Goal: Transaction & Acquisition: Purchase product/service

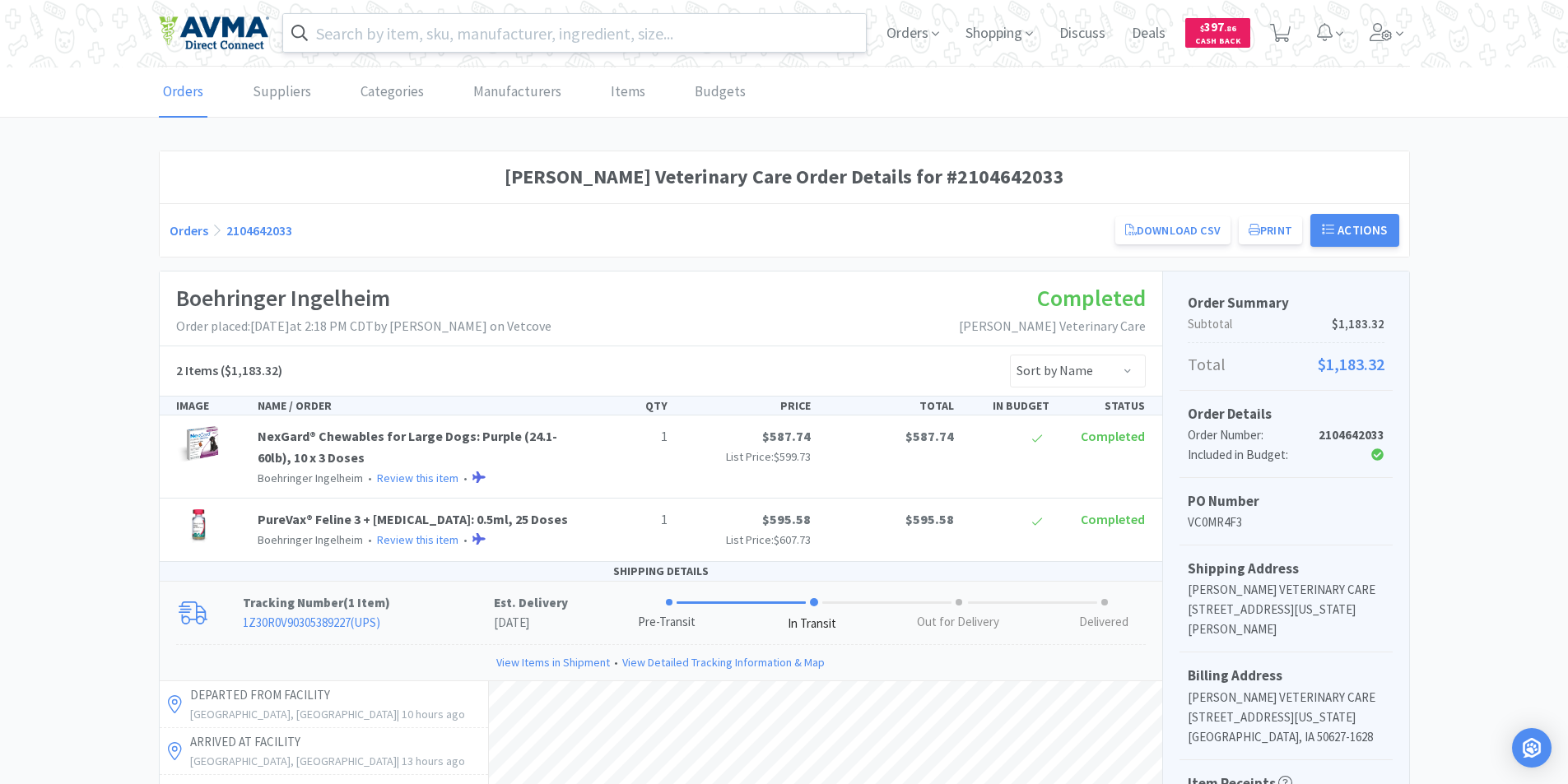
click at [339, 26] on input "text" at bounding box center [574, 33] width 583 height 38
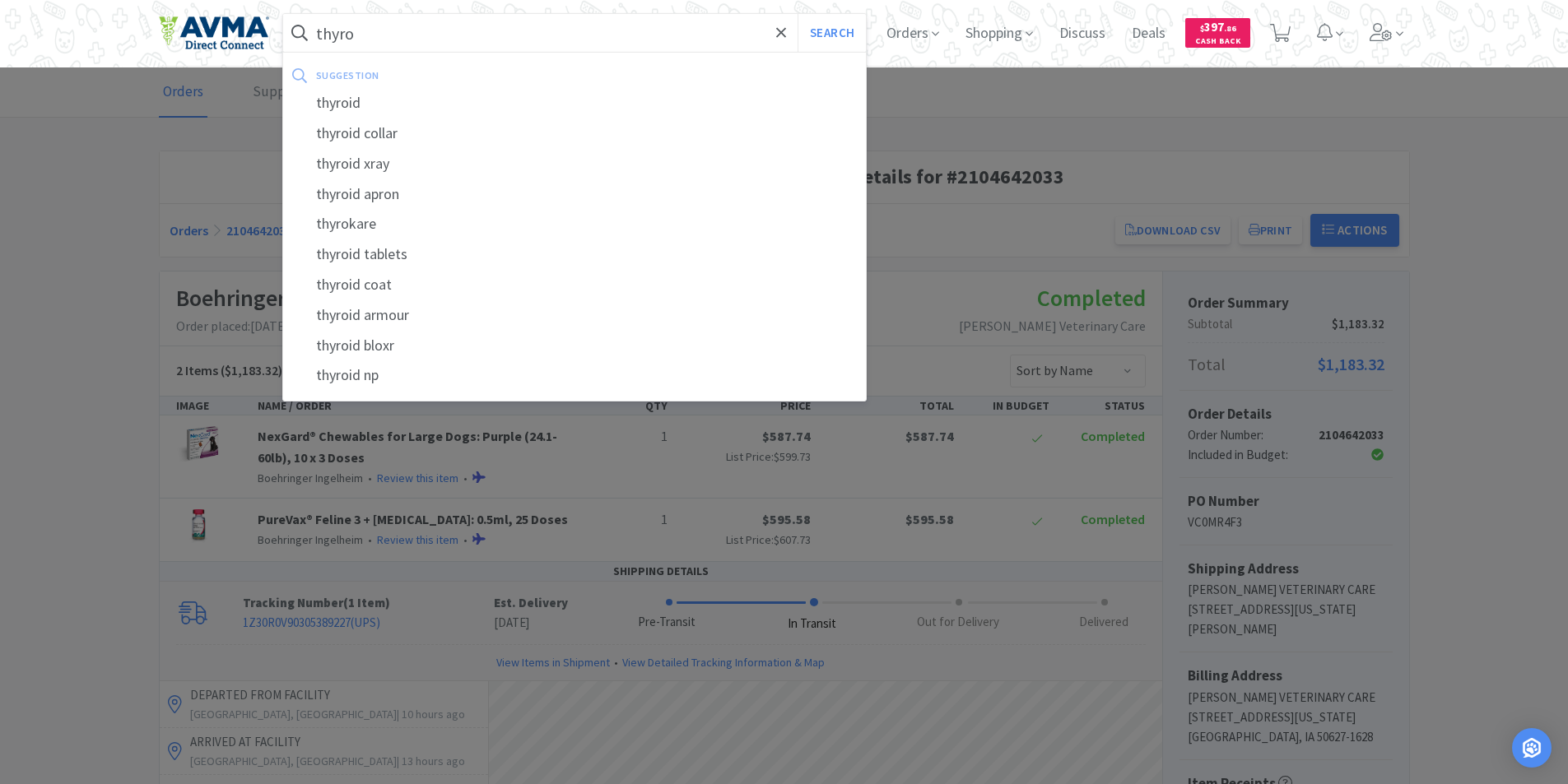
click at [338, 101] on div "thyroid" at bounding box center [574, 103] width 583 height 30
type input "thyroid"
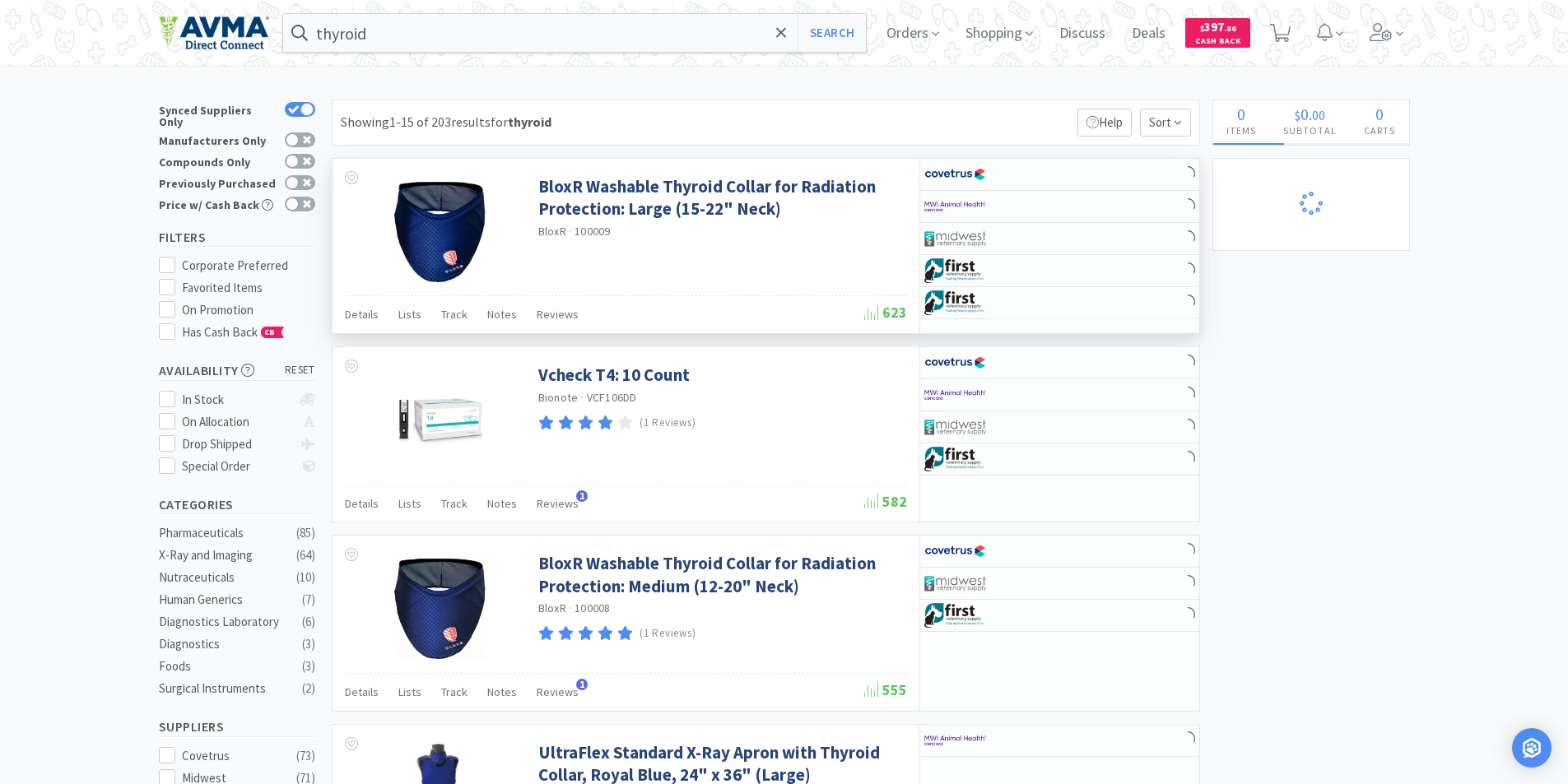
select select "1"
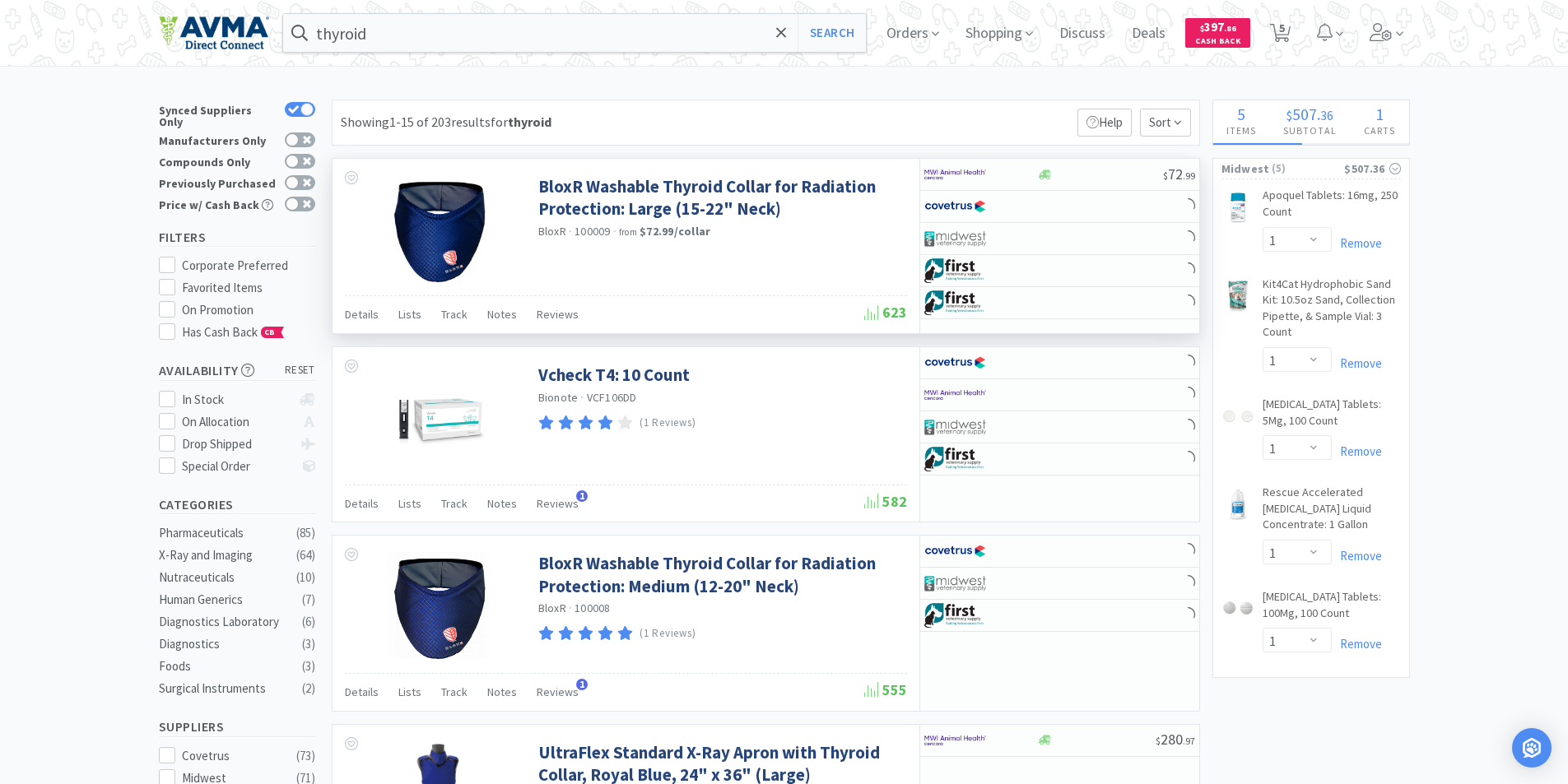
select select "4"
select select "2"
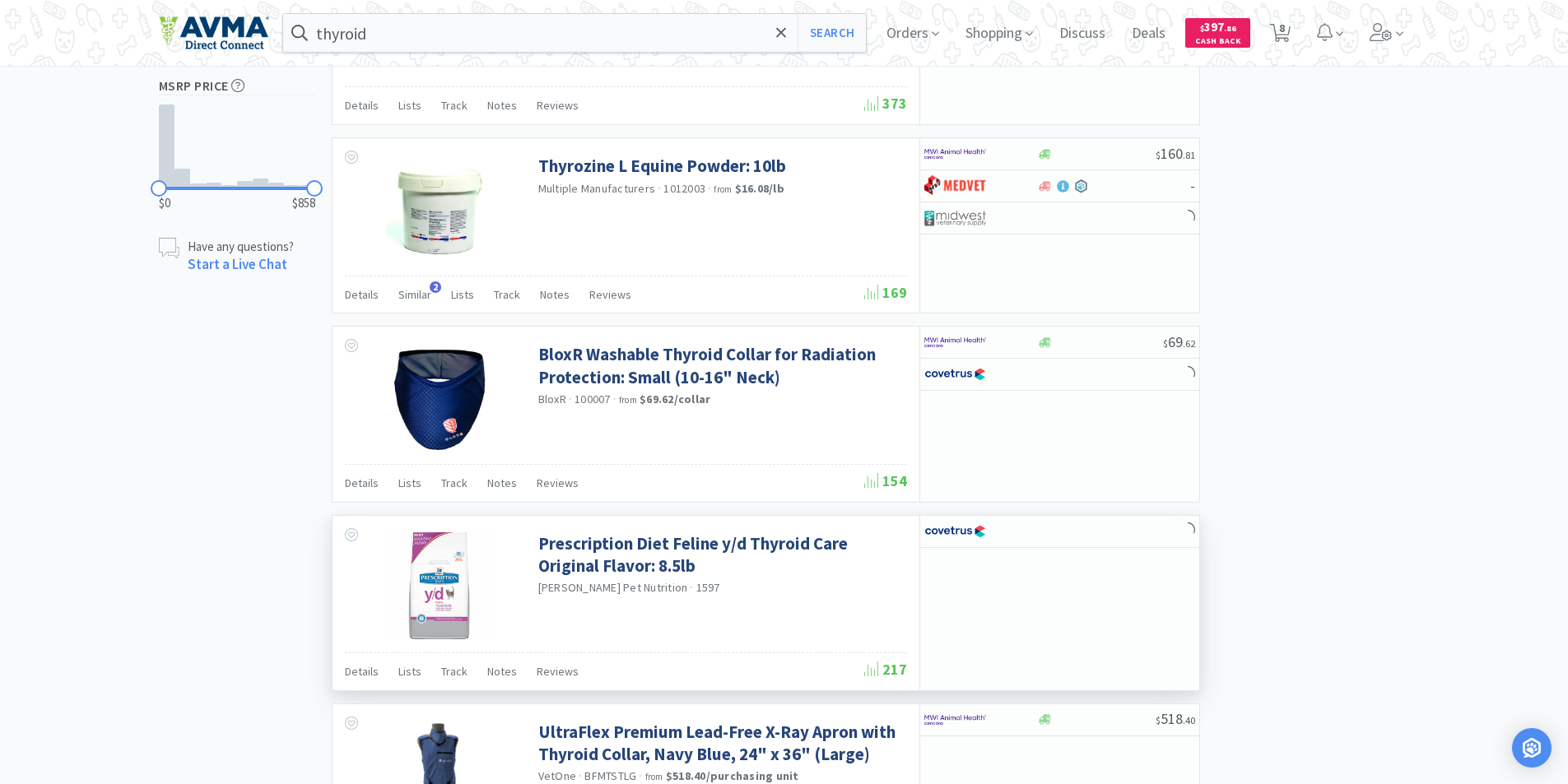
scroll to position [411, 0]
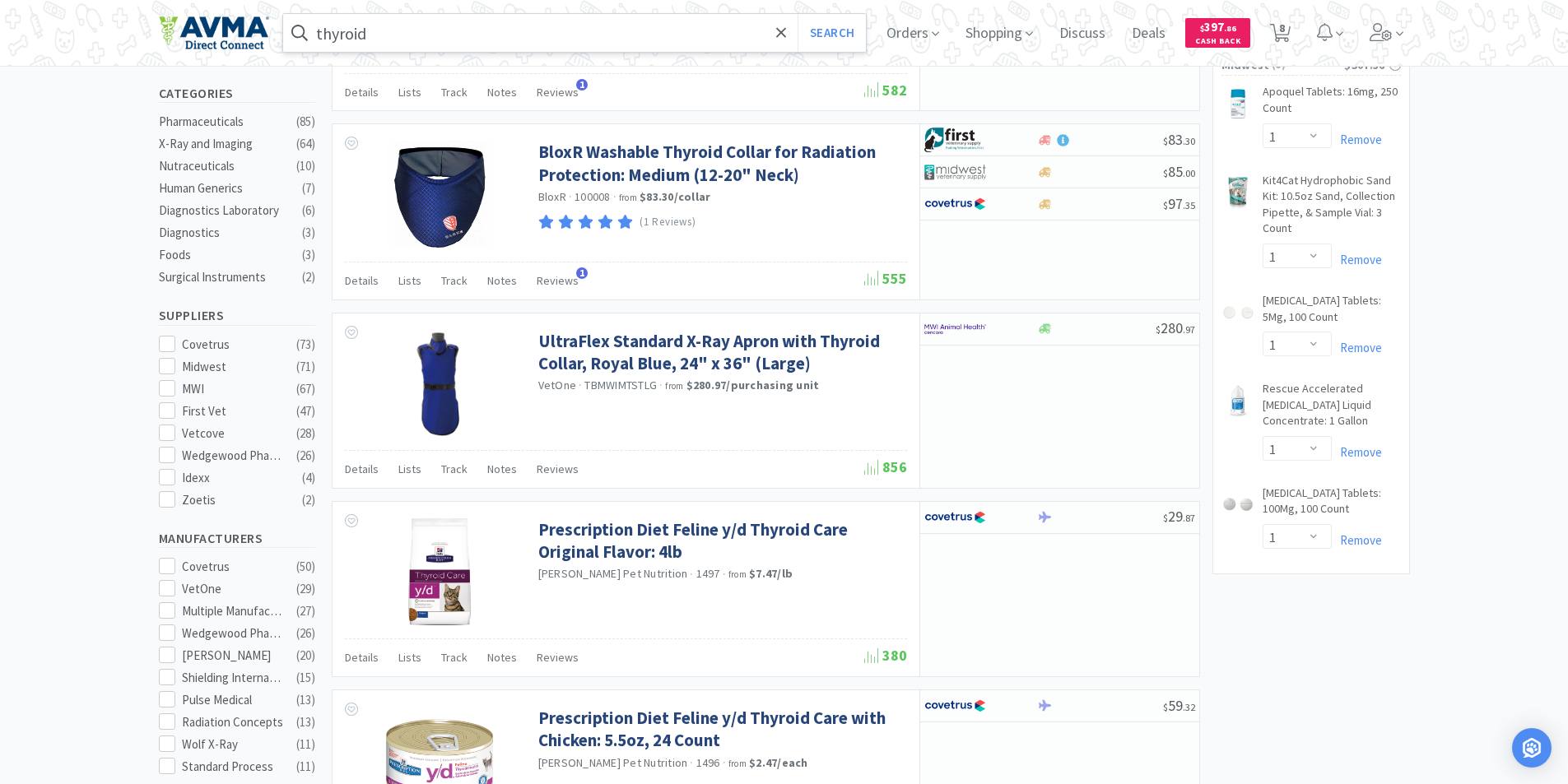
click at [445, 34] on input "thyroid" at bounding box center [574, 33] width 583 height 38
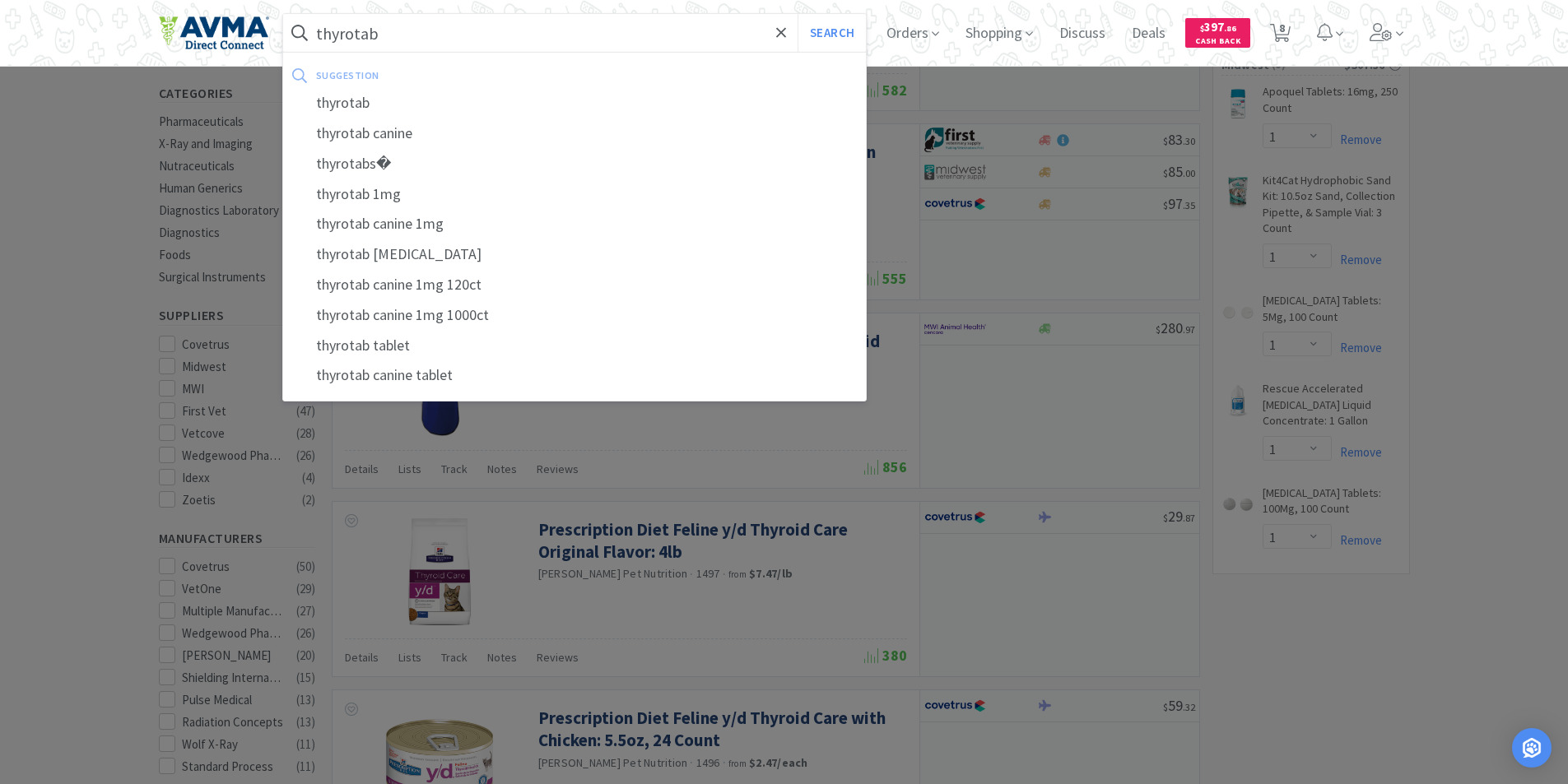
click at [348, 103] on div "thyrotab" at bounding box center [574, 103] width 583 height 30
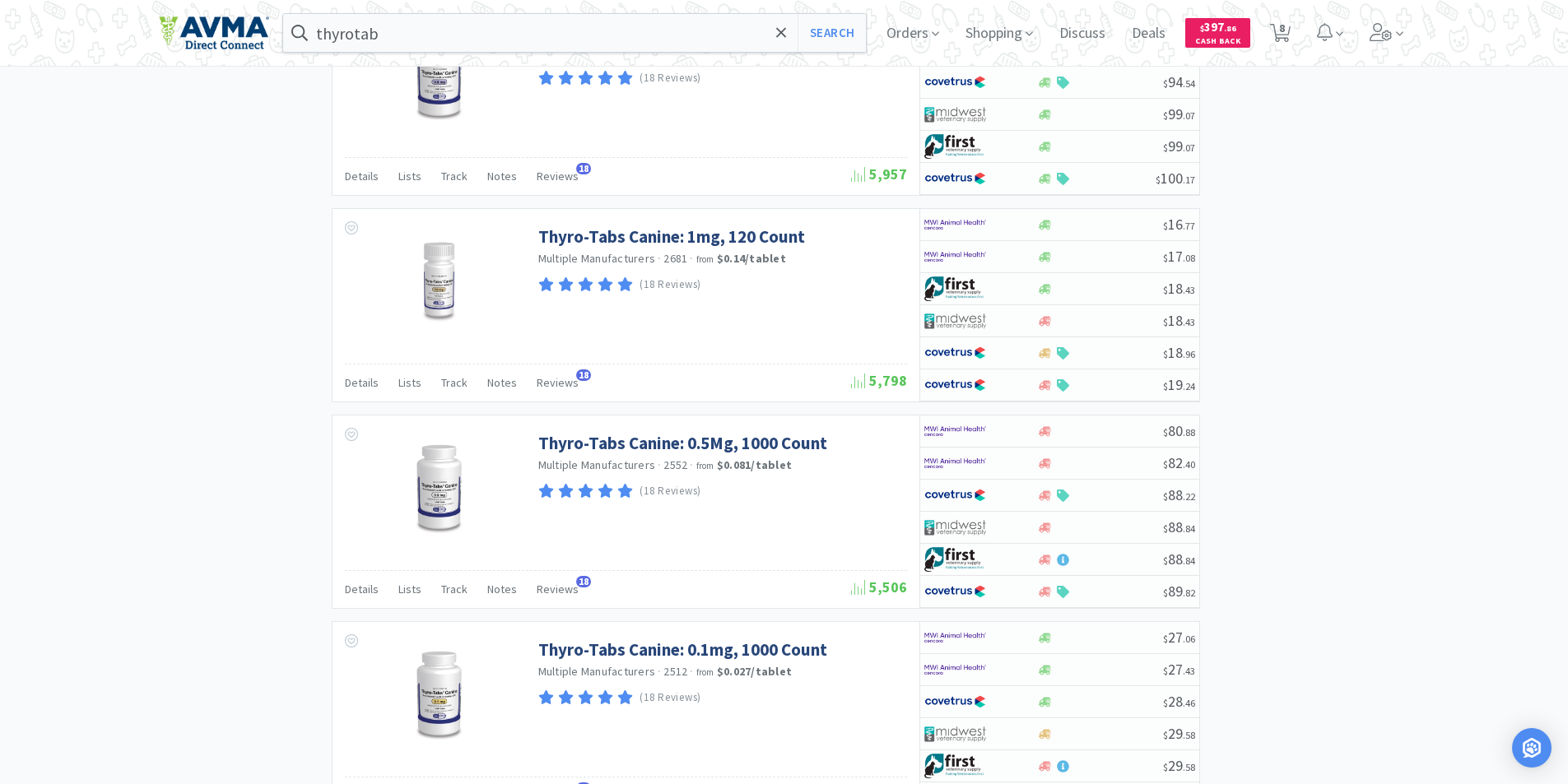
scroll to position [2613, 0]
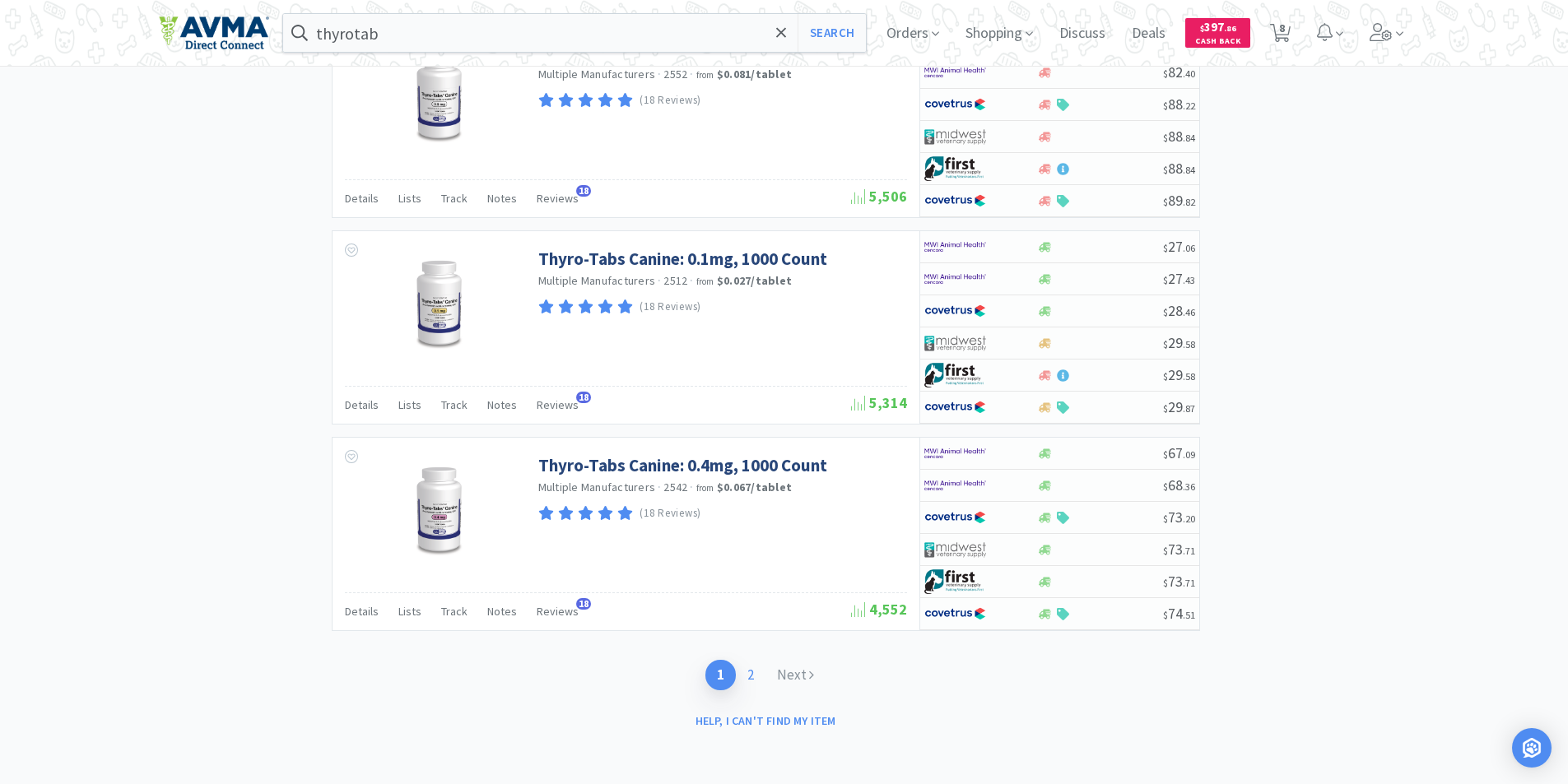
click at [753, 671] on link "2" at bounding box center [750, 675] width 29 height 30
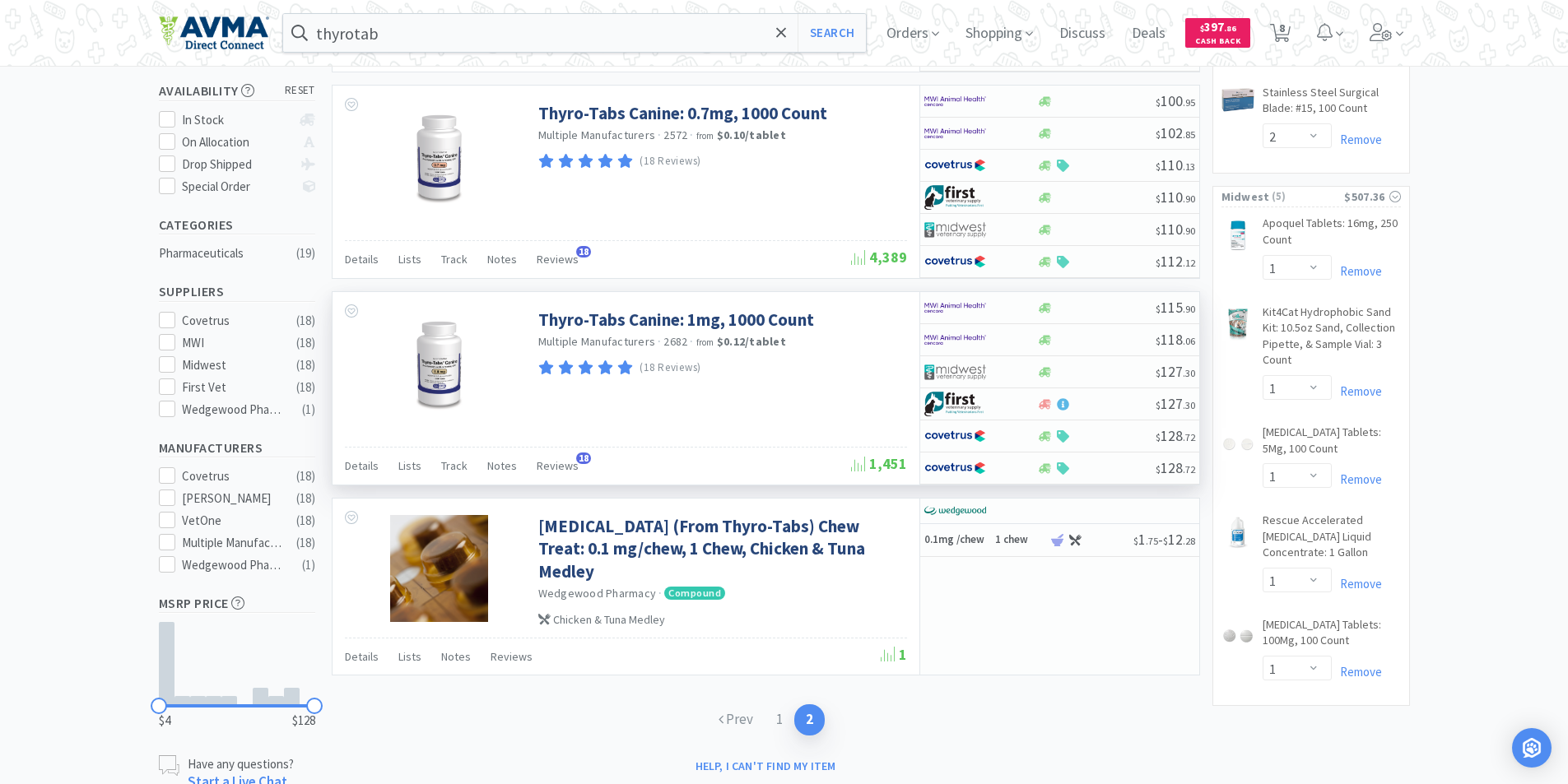
scroll to position [328, 0]
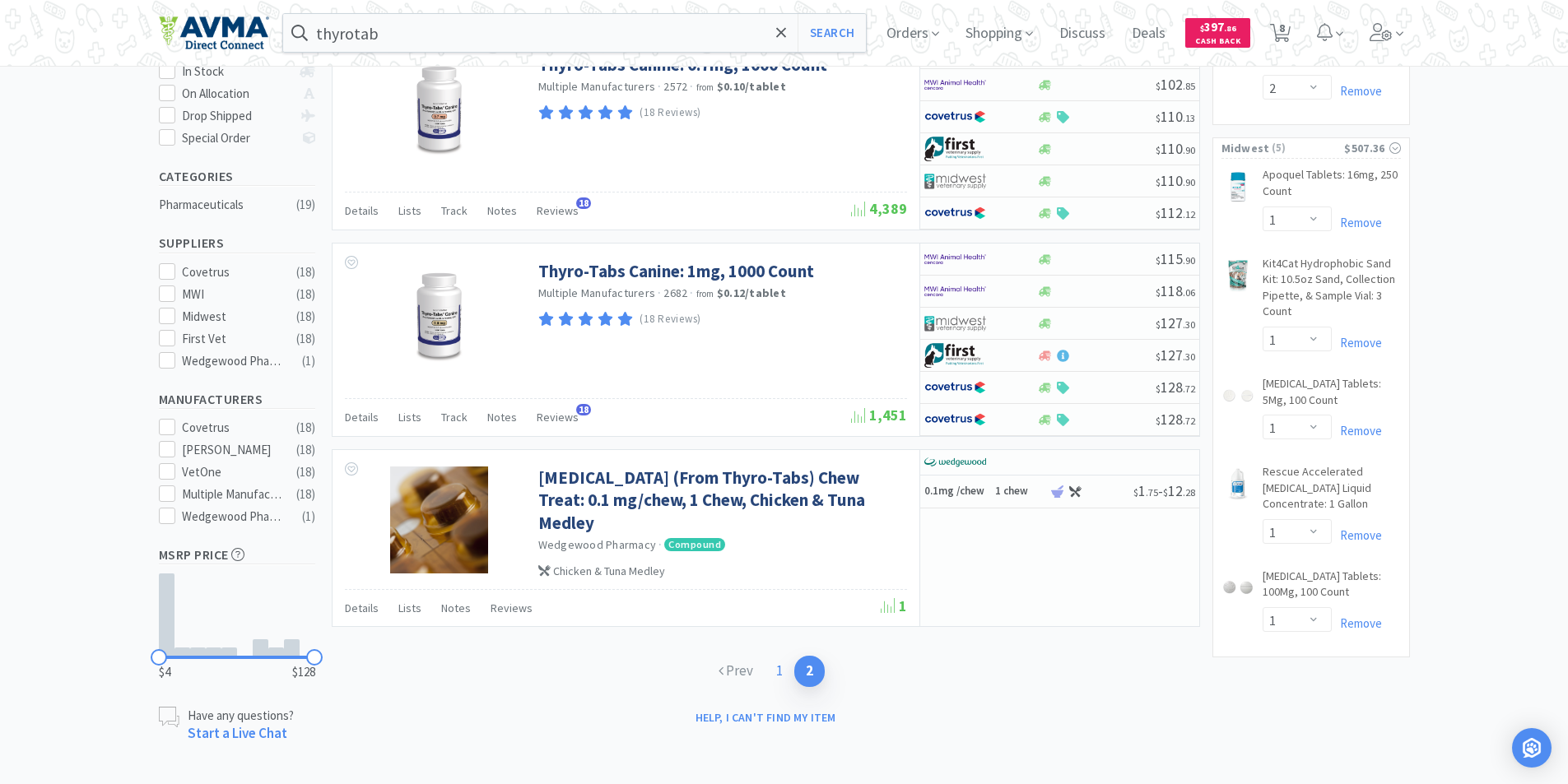
click at [777, 670] on link "1" at bounding box center [778, 671] width 29 height 30
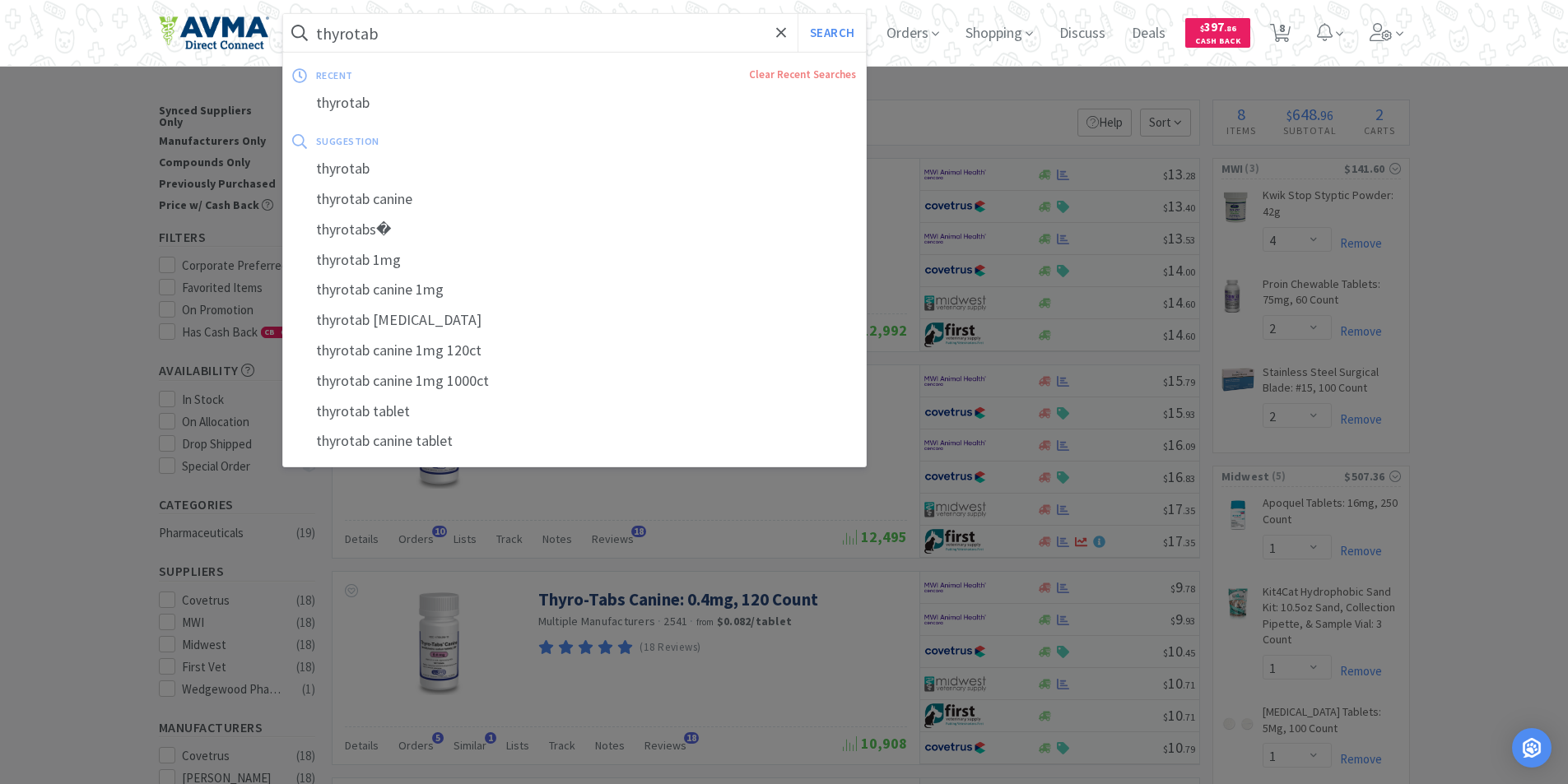
click at [430, 34] on input "thyrotab" at bounding box center [574, 33] width 583 height 38
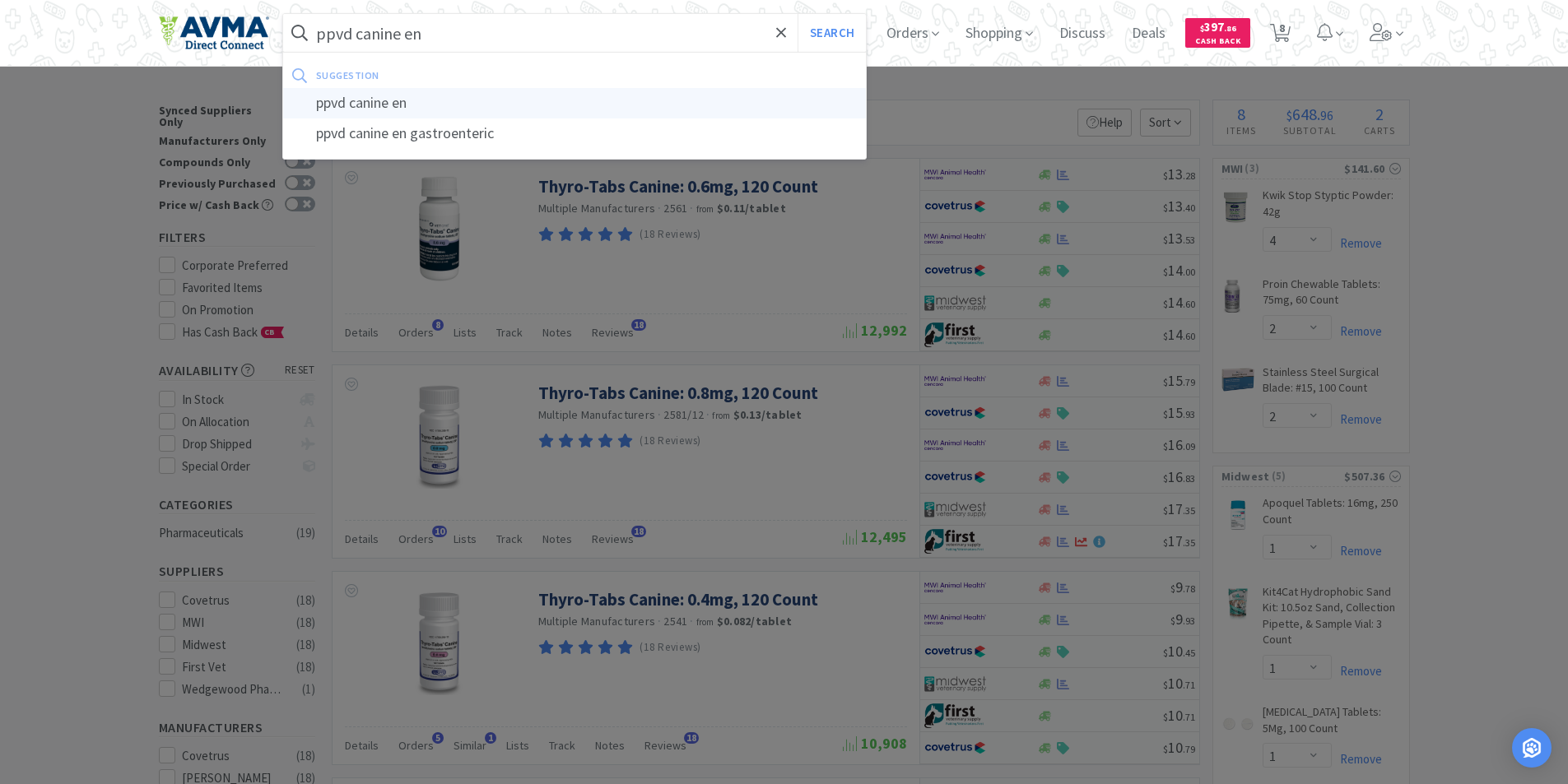
type input "ppvd canine en"
click at [377, 99] on div "ppvd canine en" at bounding box center [574, 103] width 583 height 30
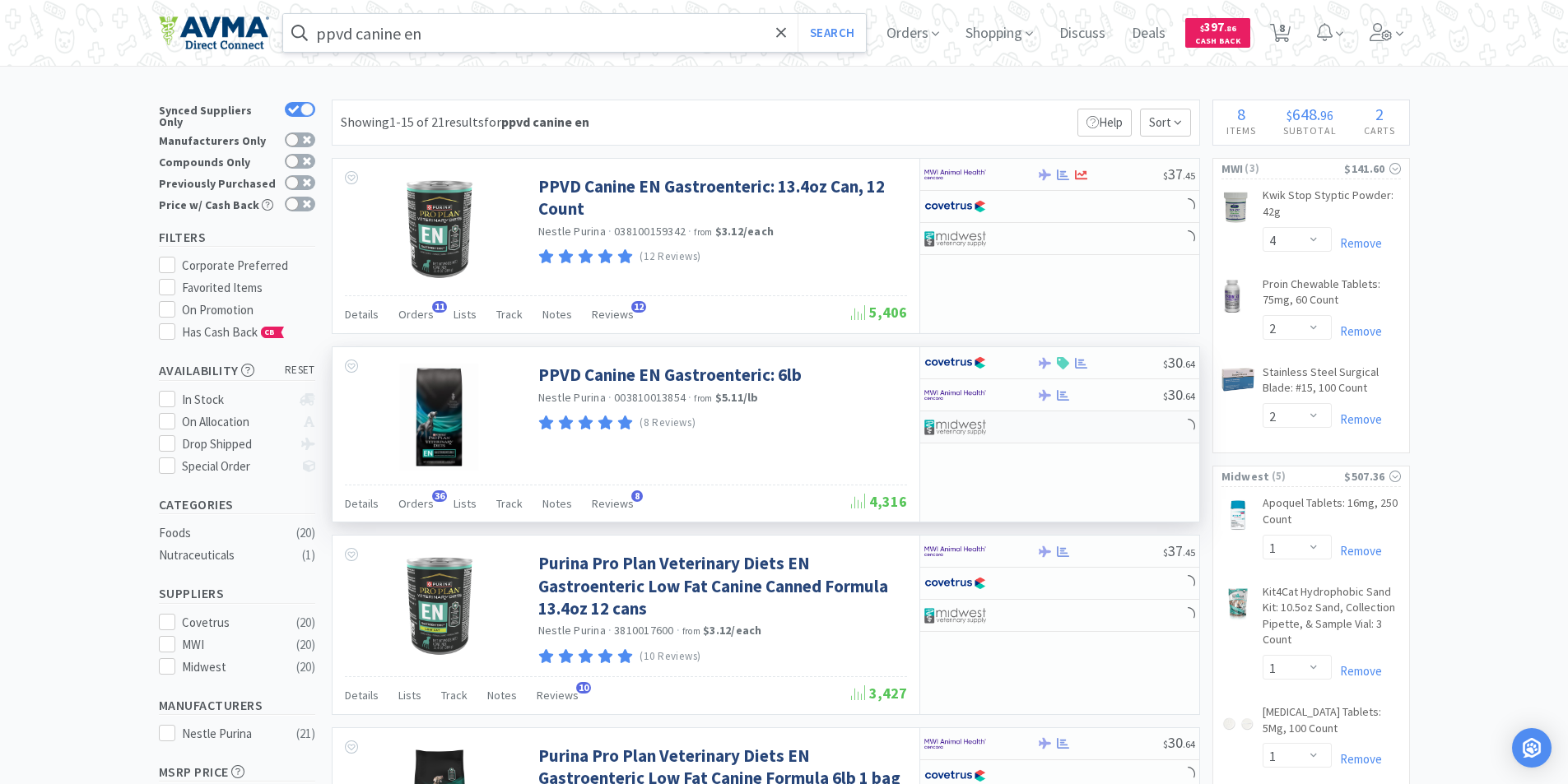
click at [958, 427] on img at bounding box center [955, 428] width 62 height 25
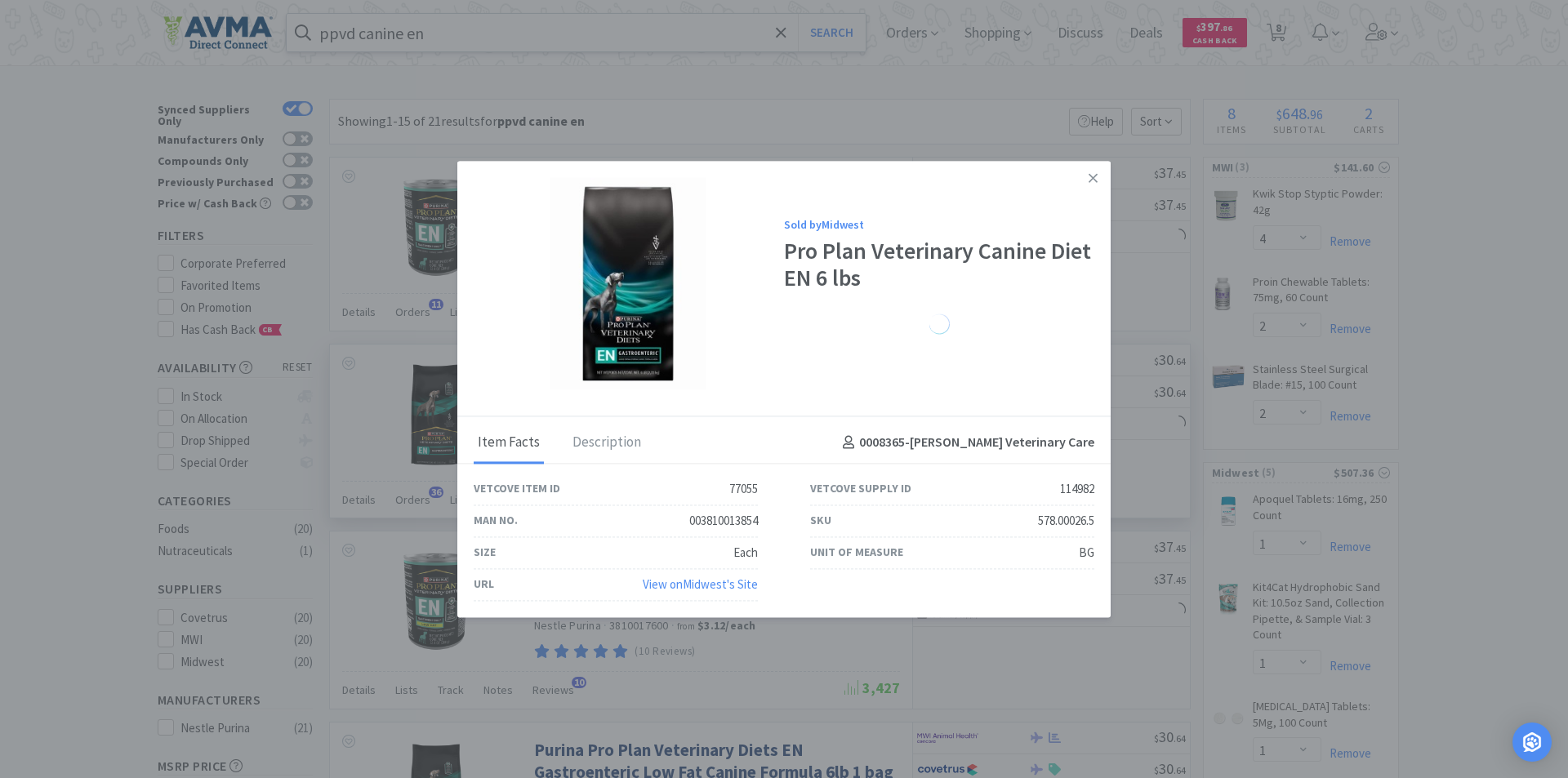
select select "1"
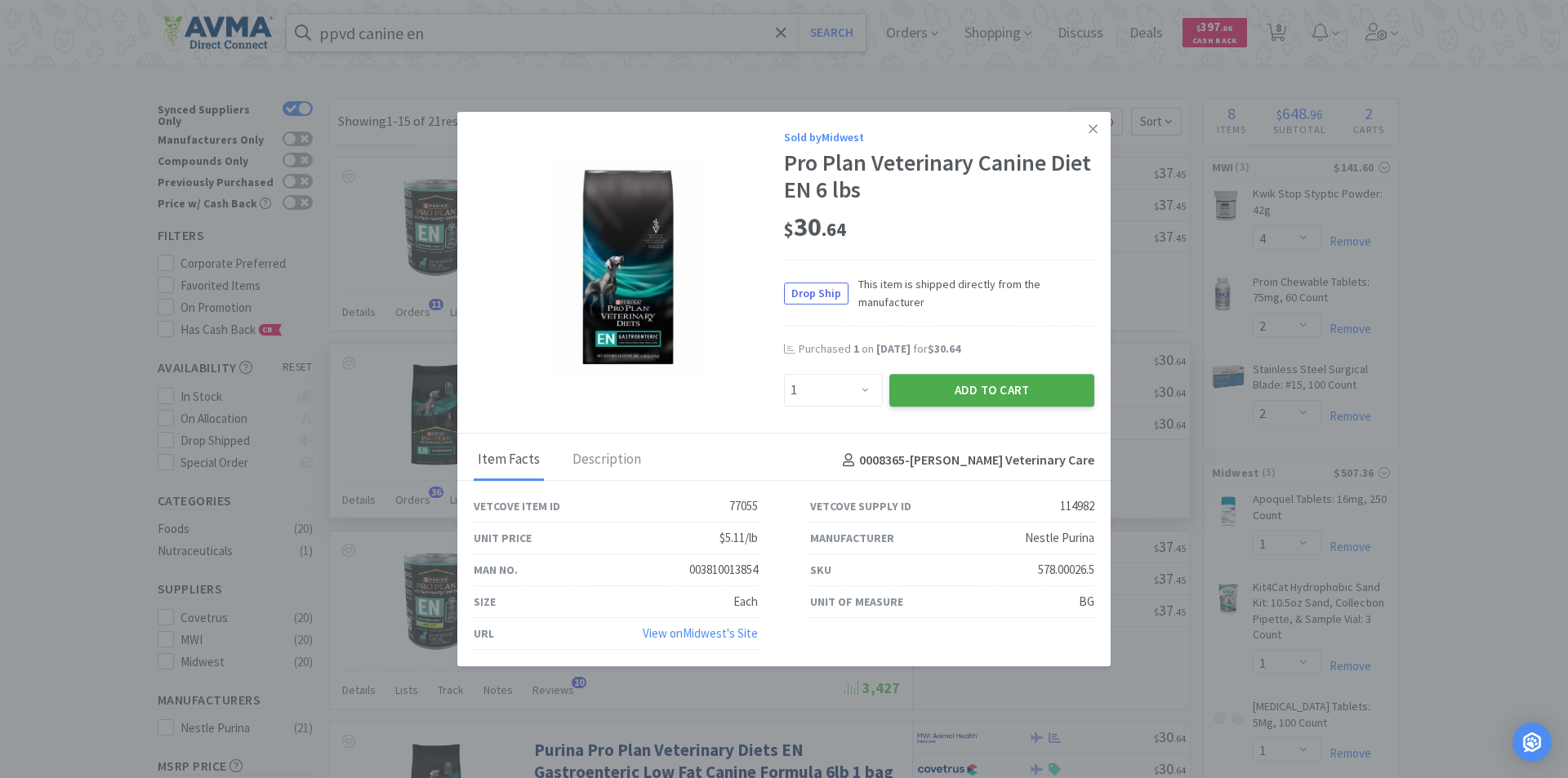
click at [974, 385] on button "Add to Cart" at bounding box center [991, 390] width 205 height 33
select select "1"
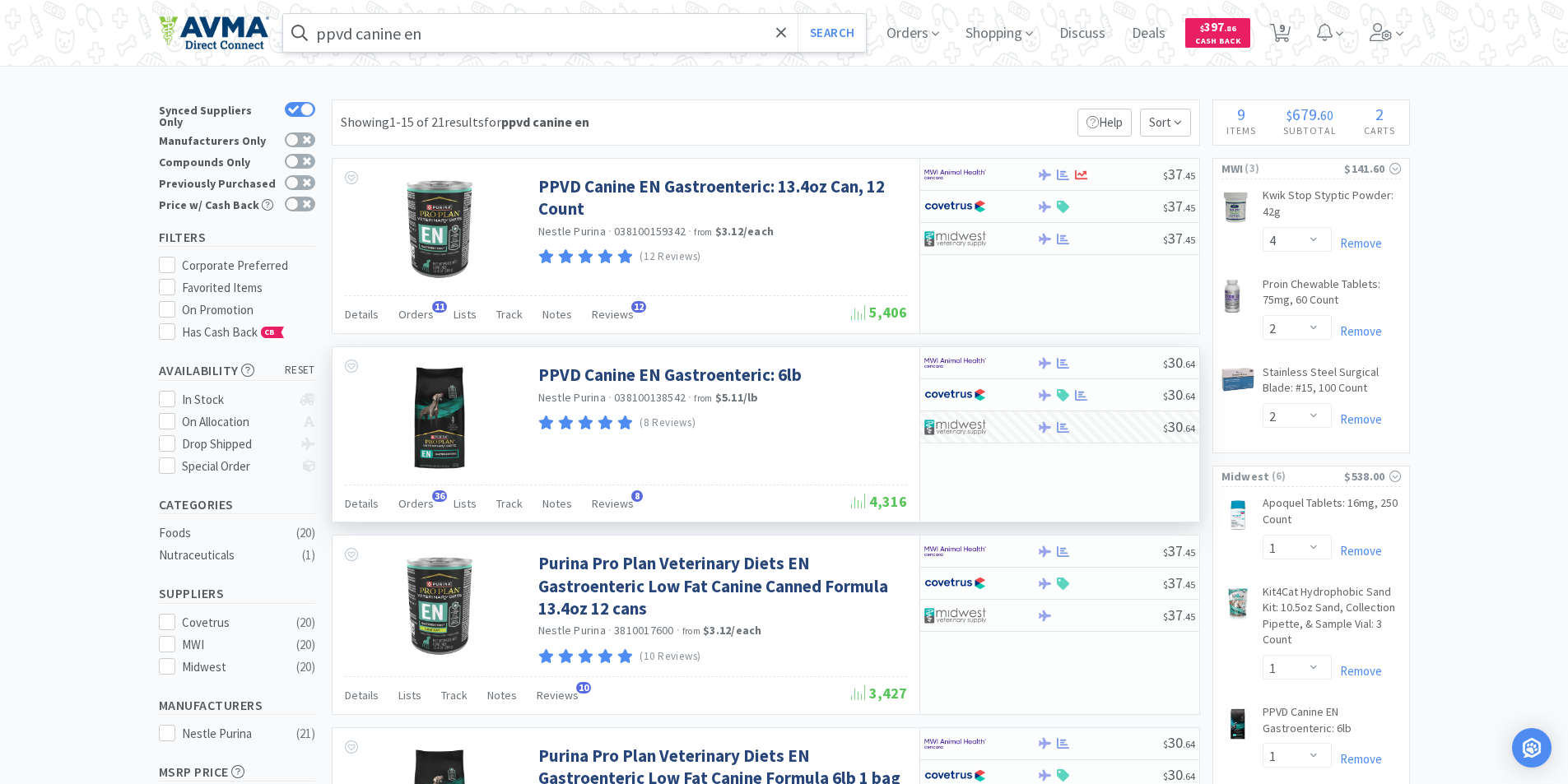
click at [468, 24] on input "ppvd canine en" at bounding box center [574, 33] width 583 height 38
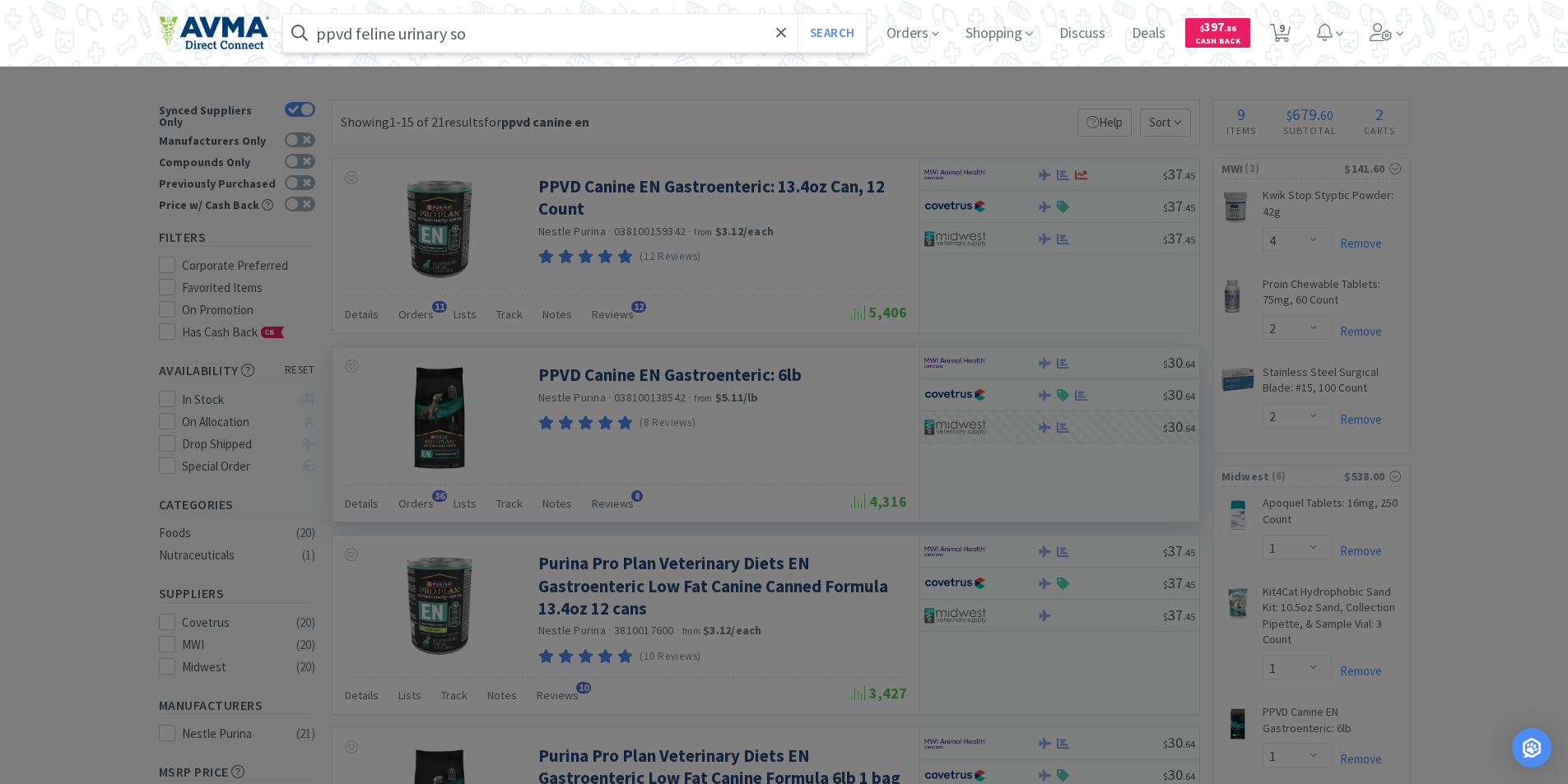
click at [797, 14] on button "Search" at bounding box center [831, 33] width 68 height 38
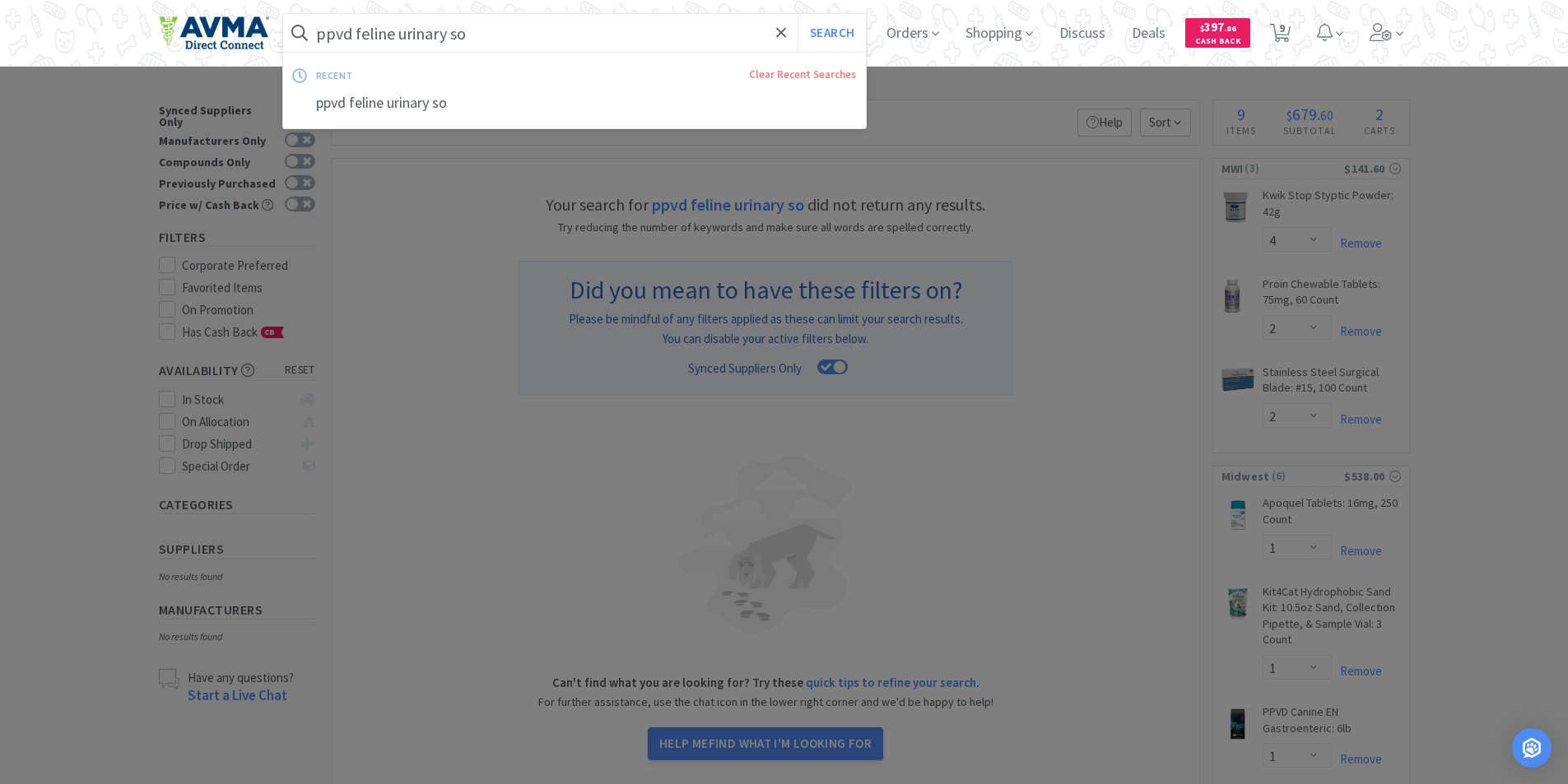
click at [502, 33] on input "ppvd feline urinary so" at bounding box center [574, 33] width 583 height 38
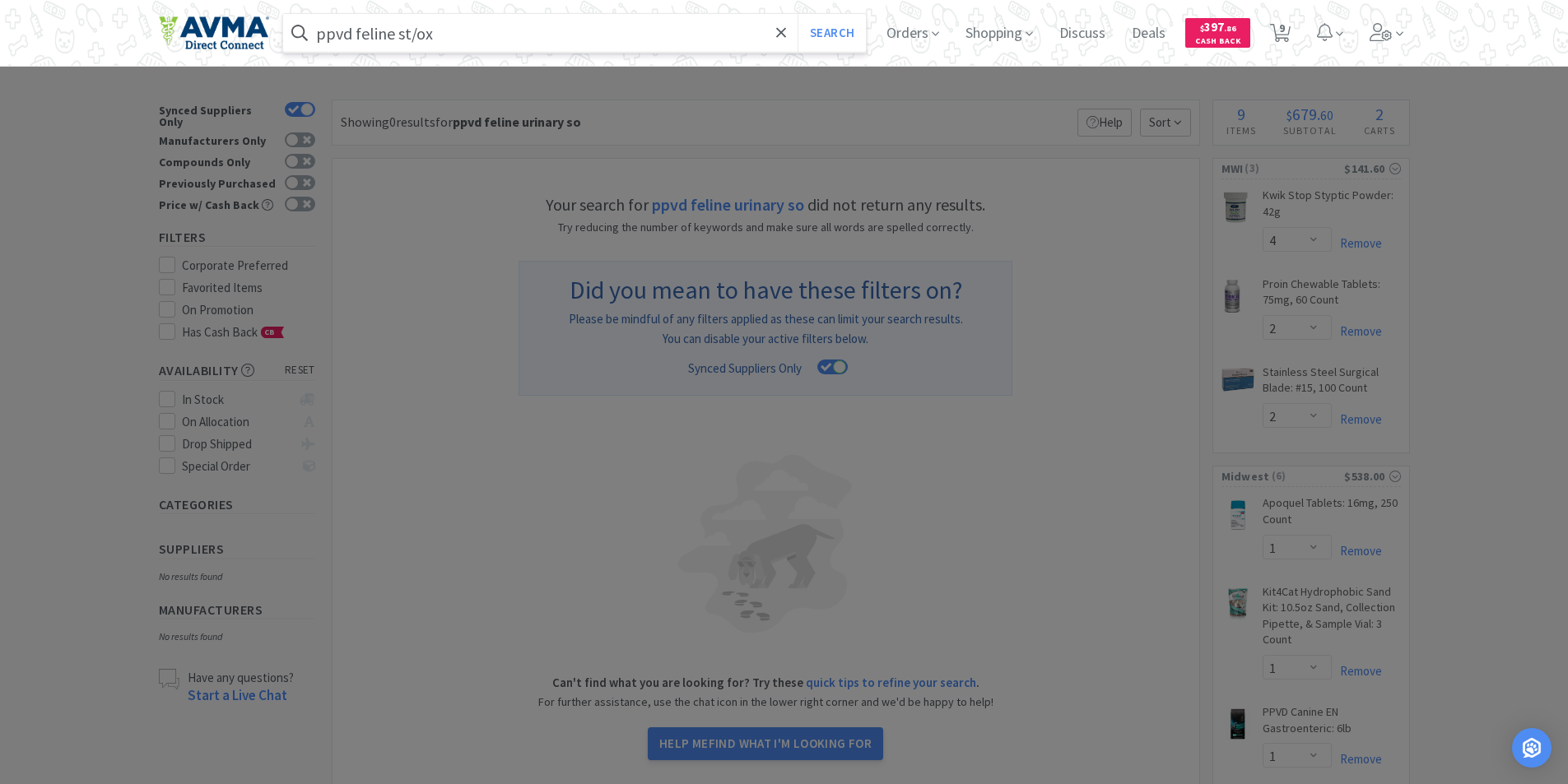
type input "ppvd feline st/ox"
click at [797, 14] on button "Search" at bounding box center [831, 33] width 68 height 38
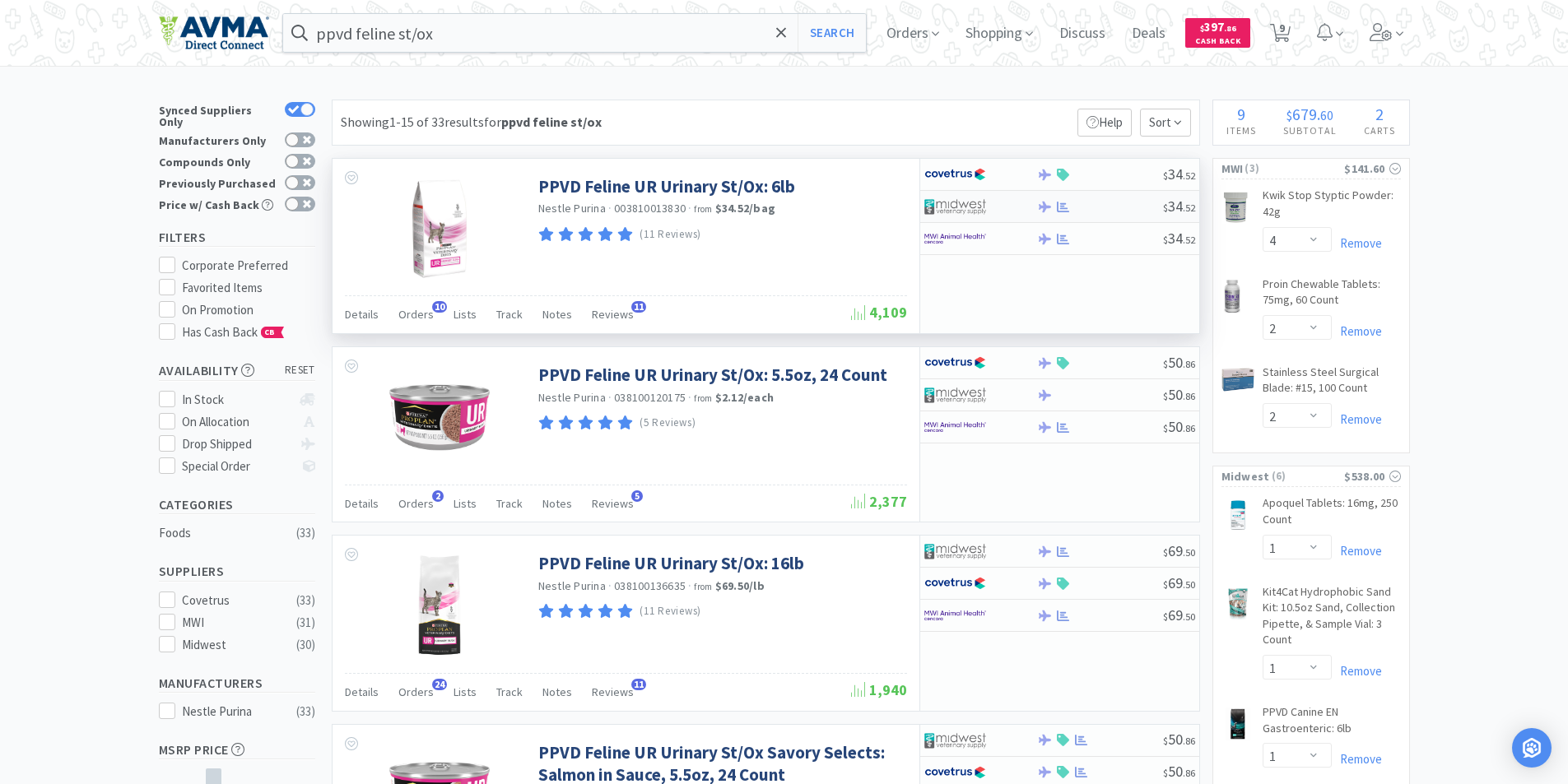
click at [939, 201] on img at bounding box center [955, 207] width 62 height 25
select select "1"
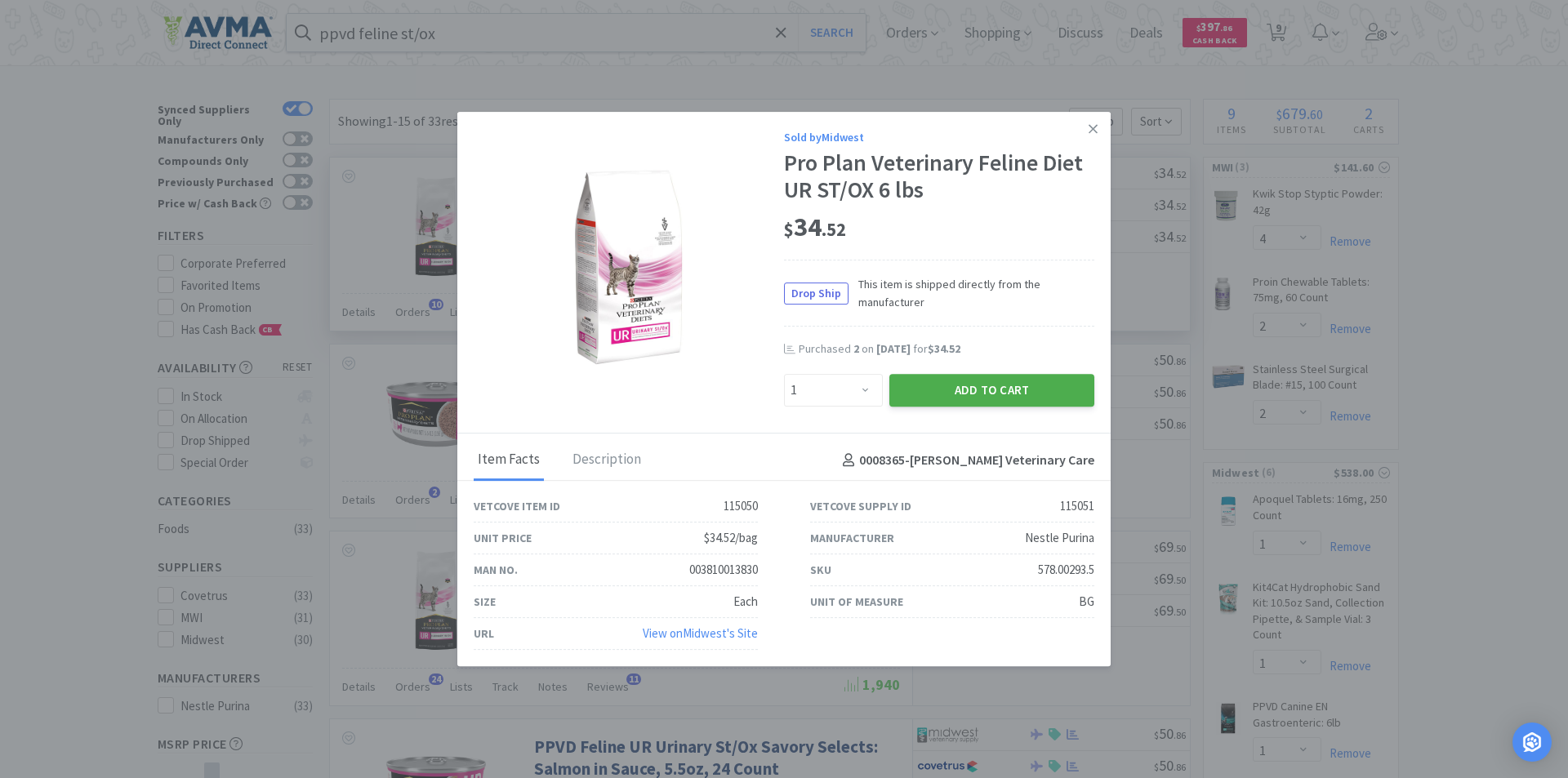
click at [934, 391] on button "Add to Cart" at bounding box center [991, 390] width 205 height 33
select select "1"
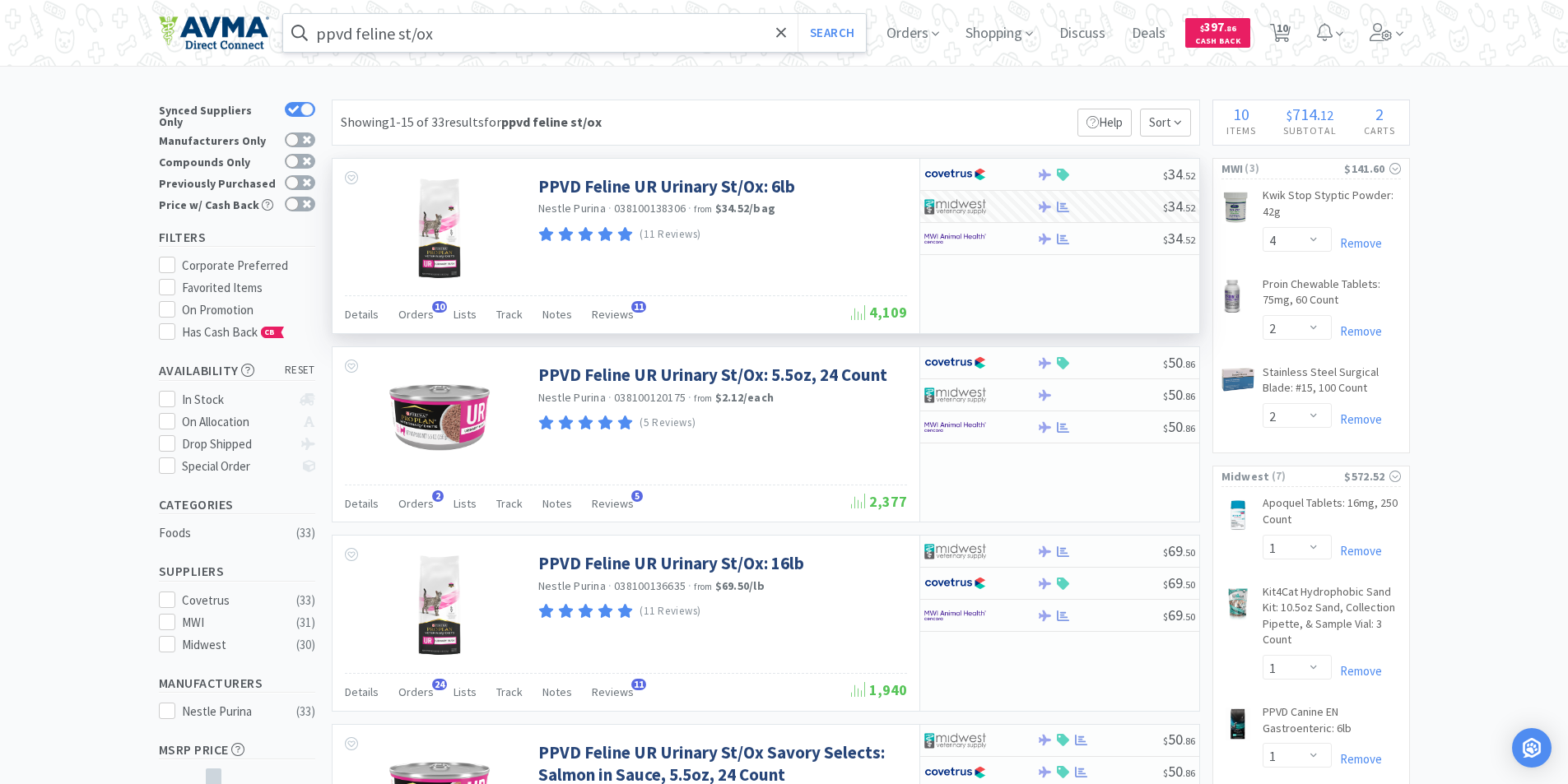
click at [499, 34] on input "ppvd feline st/ox" at bounding box center [574, 33] width 583 height 38
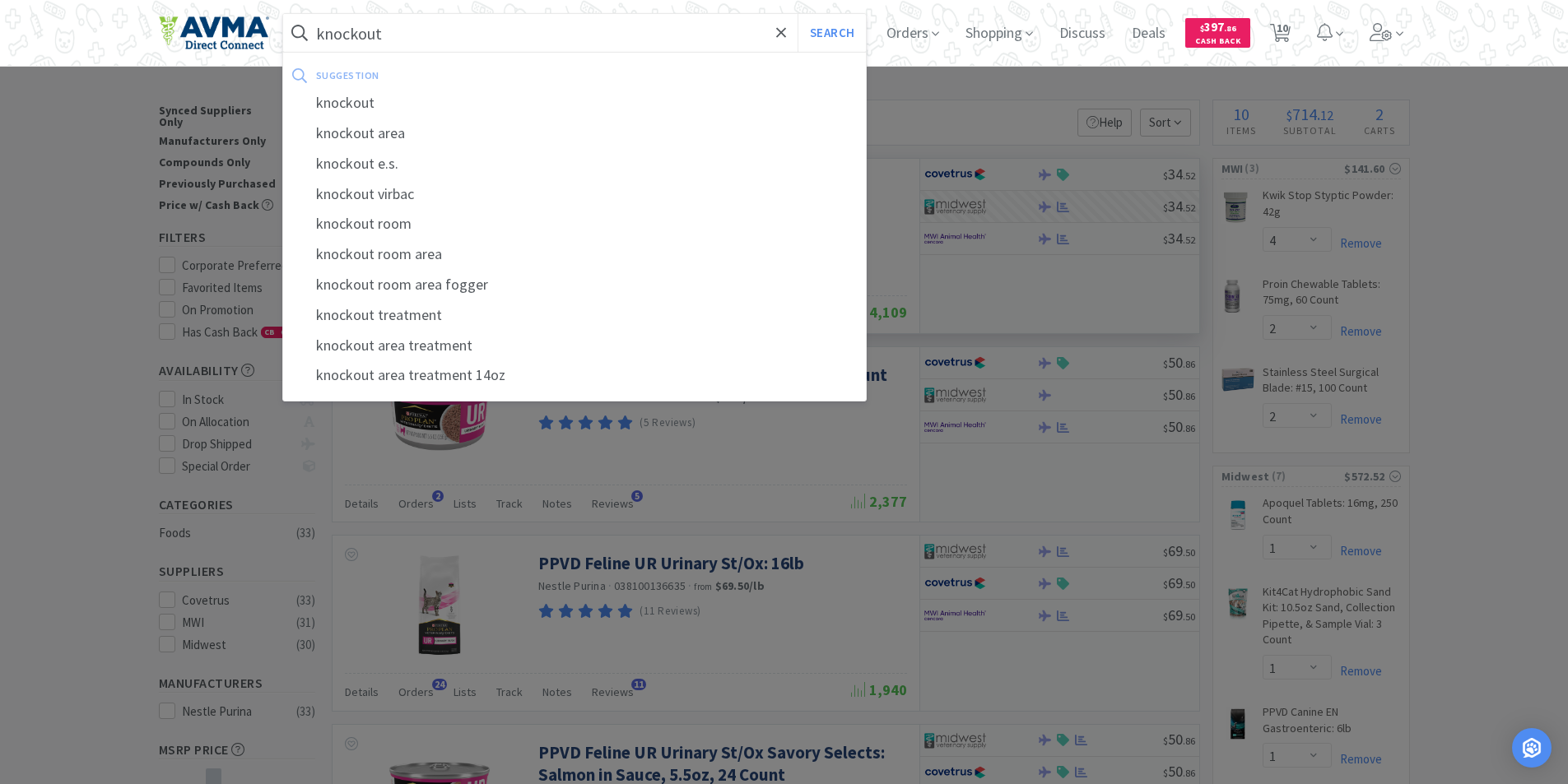
type input "knockout"
click at [338, 106] on div "knockout" at bounding box center [574, 103] width 583 height 30
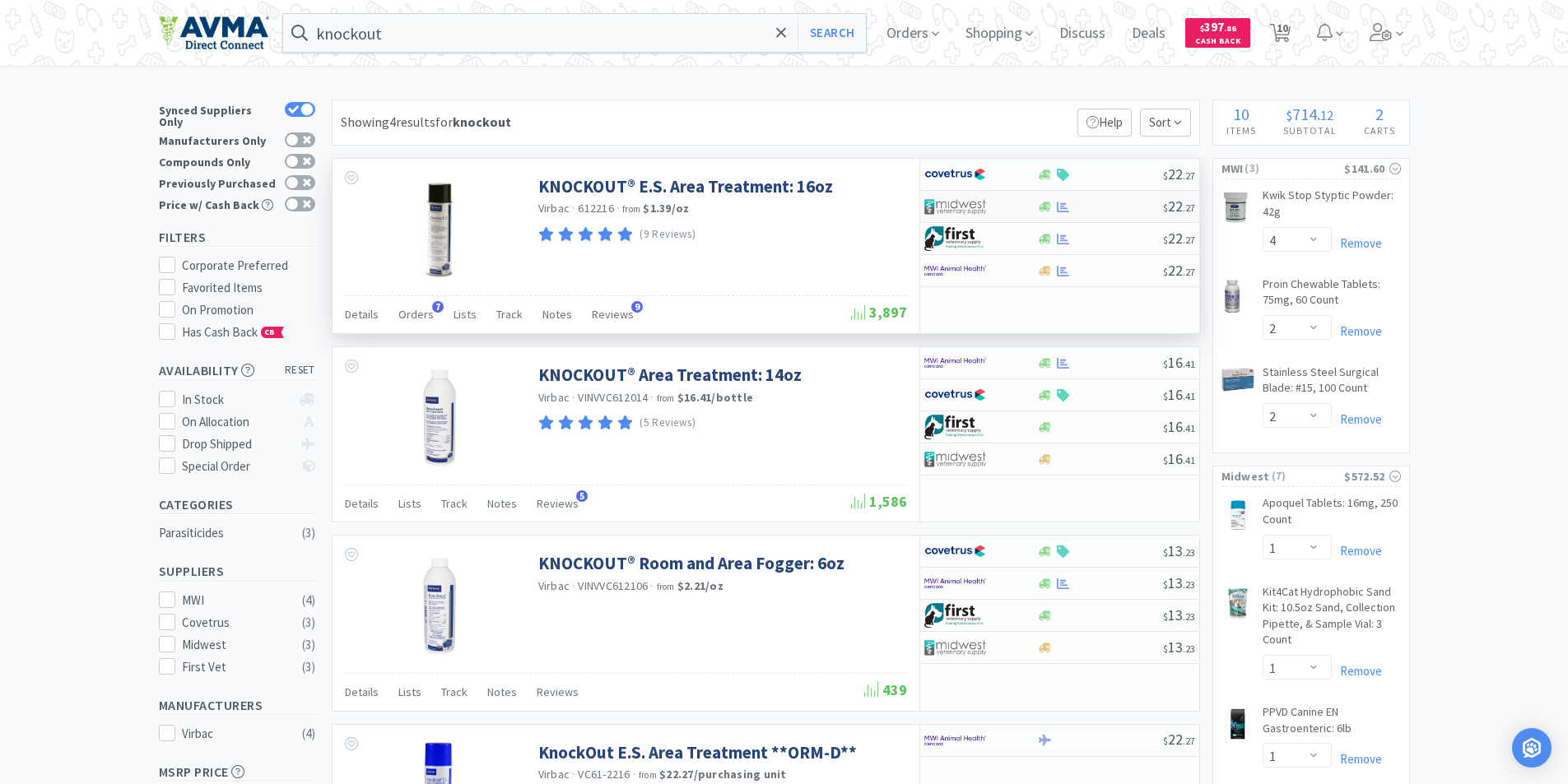
click at [942, 203] on img at bounding box center [955, 207] width 62 height 25
select select "1"
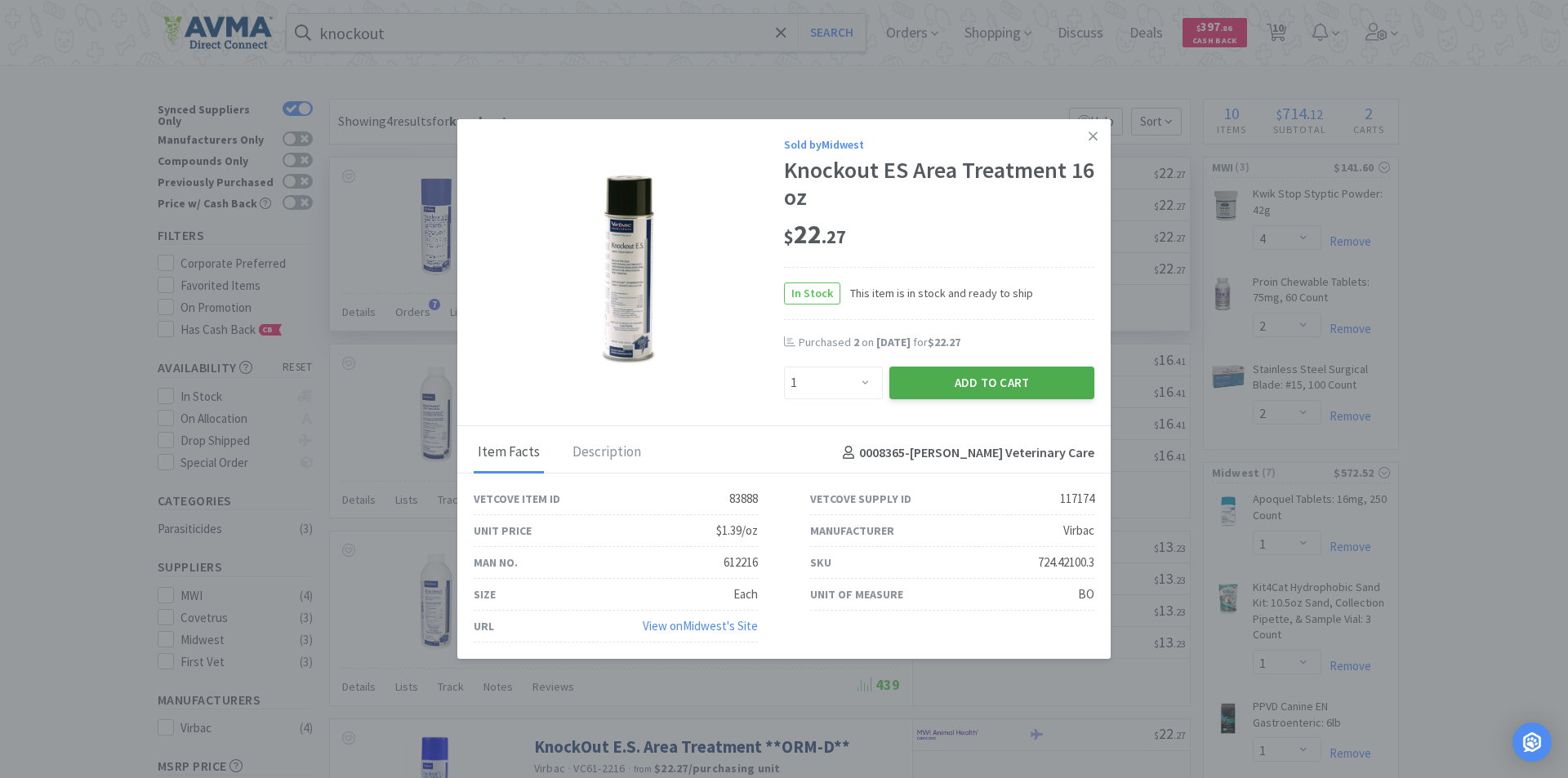
click at [974, 380] on button "Add to Cart" at bounding box center [991, 383] width 205 height 33
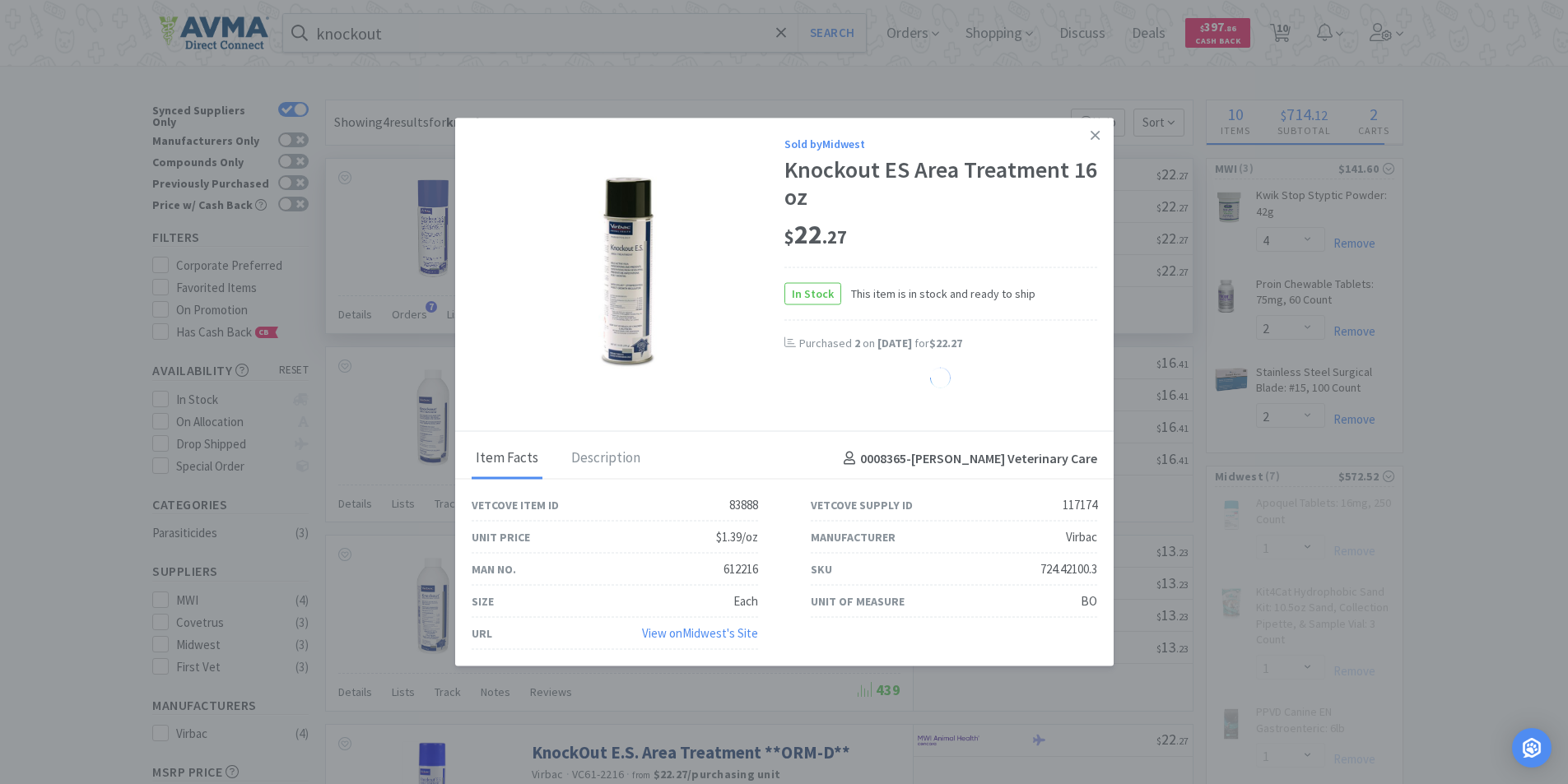
select select "1"
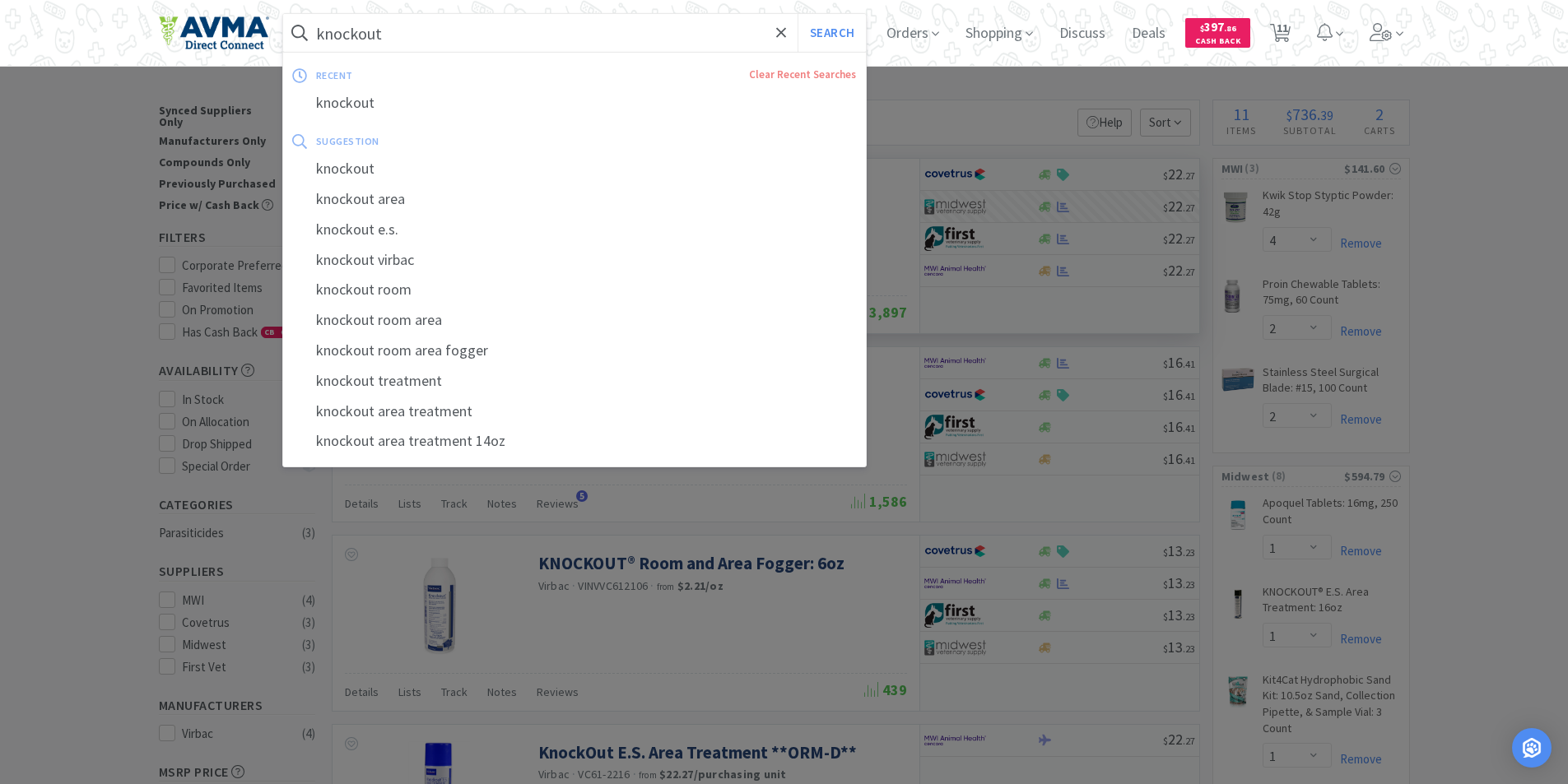
click at [517, 29] on input "knockout" at bounding box center [574, 33] width 583 height 38
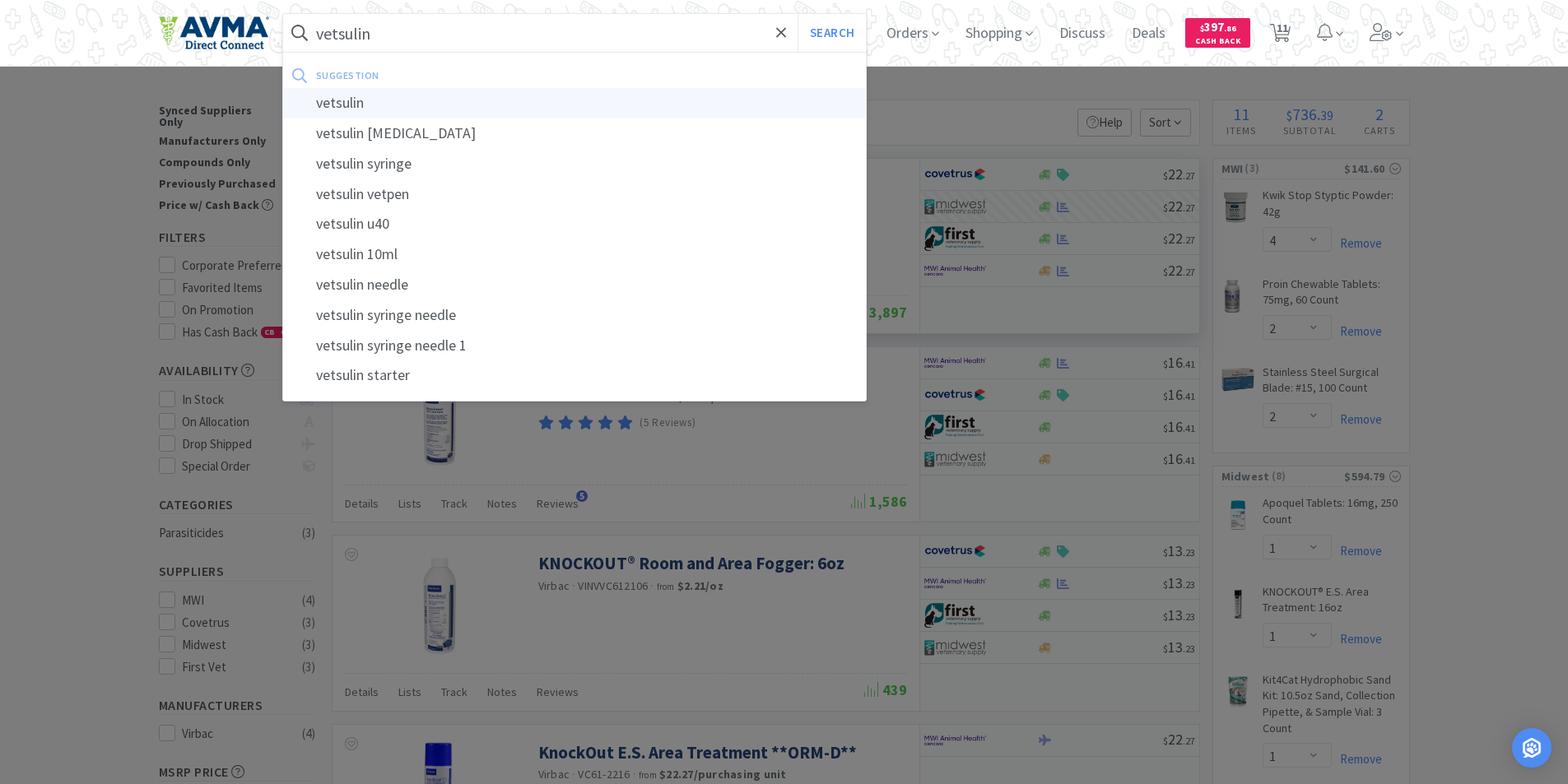
type input "vetsulin"
click at [349, 102] on div "vetsulin" at bounding box center [574, 103] width 583 height 30
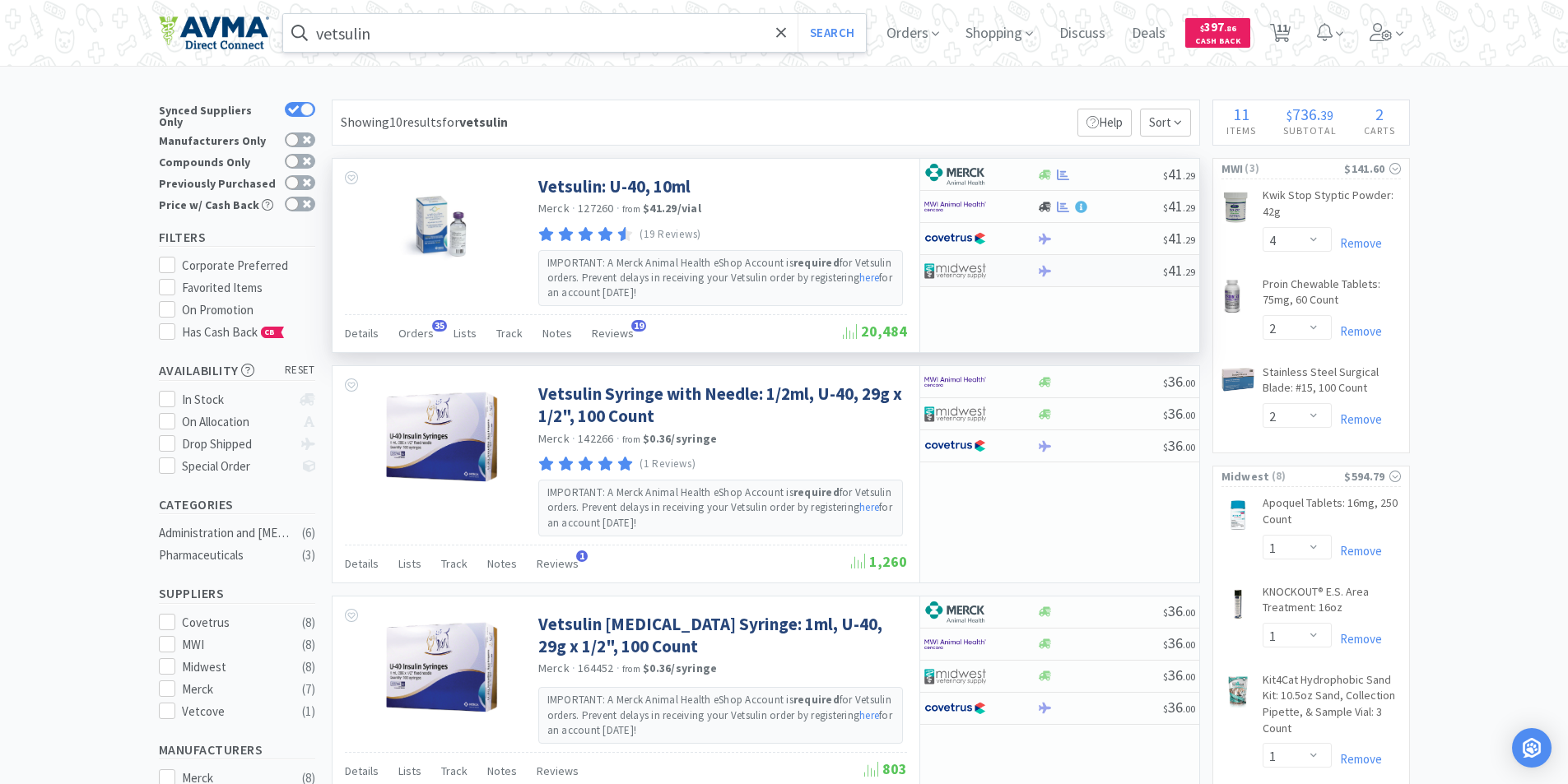
click at [950, 269] on img at bounding box center [955, 271] width 62 height 25
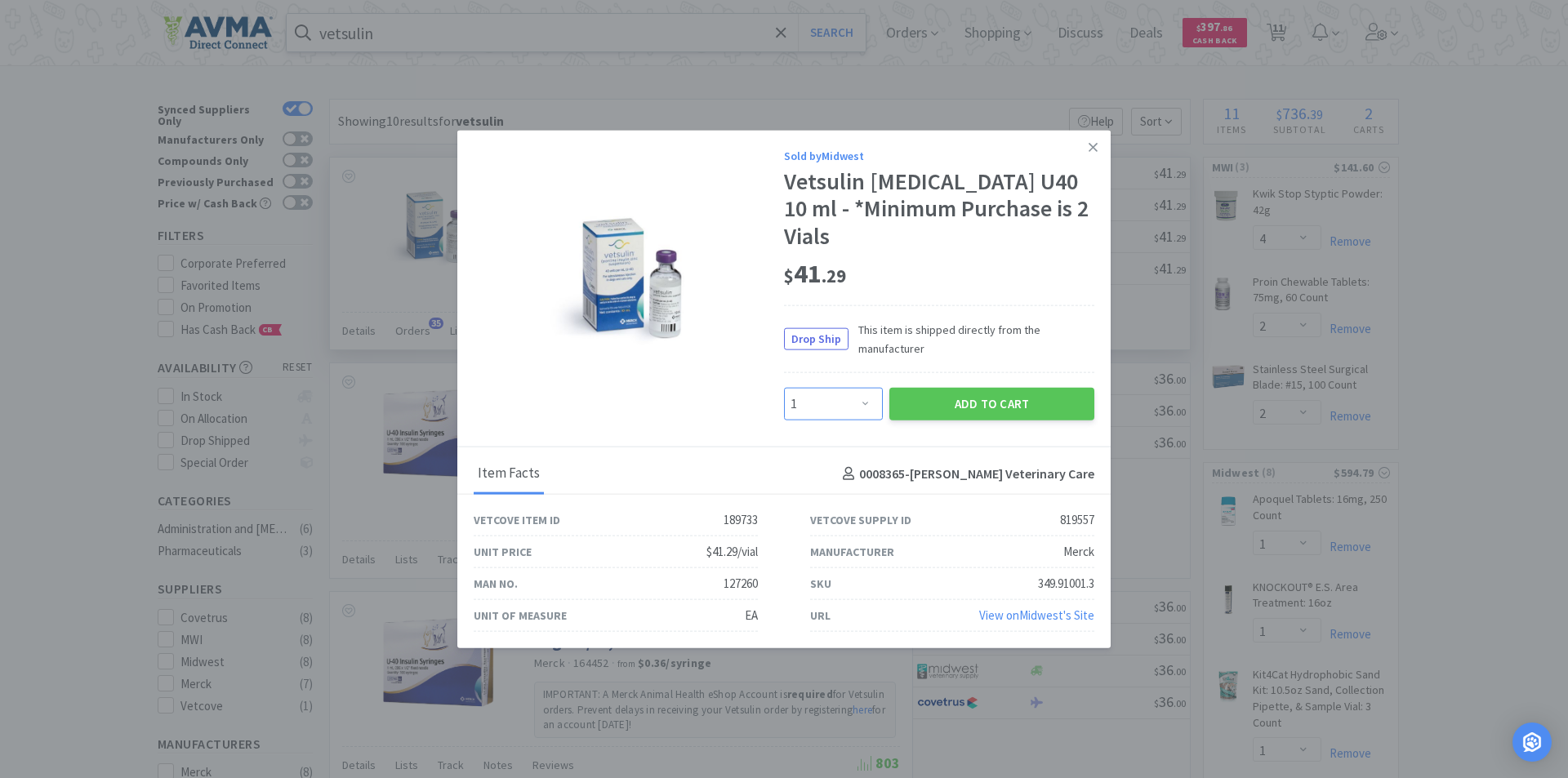
click at [869, 388] on select "Enter Quantity 1 2 3 4 5 6 7 8 9 10 11 12 13 14 15 16 17 18 19 20 Enter Quantity" at bounding box center [832, 404] width 99 height 33
select select "4"
click at [784, 388] on select "Enter Quantity 1 2 3 4 5 6 7 8 9 10 11 12 13 14 15 16 17 18 19 20 Enter Quantity" at bounding box center [832, 404] width 99 height 33
click at [960, 389] on button "Add to Cart" at bounding box center [991, 404] width 205 height 33
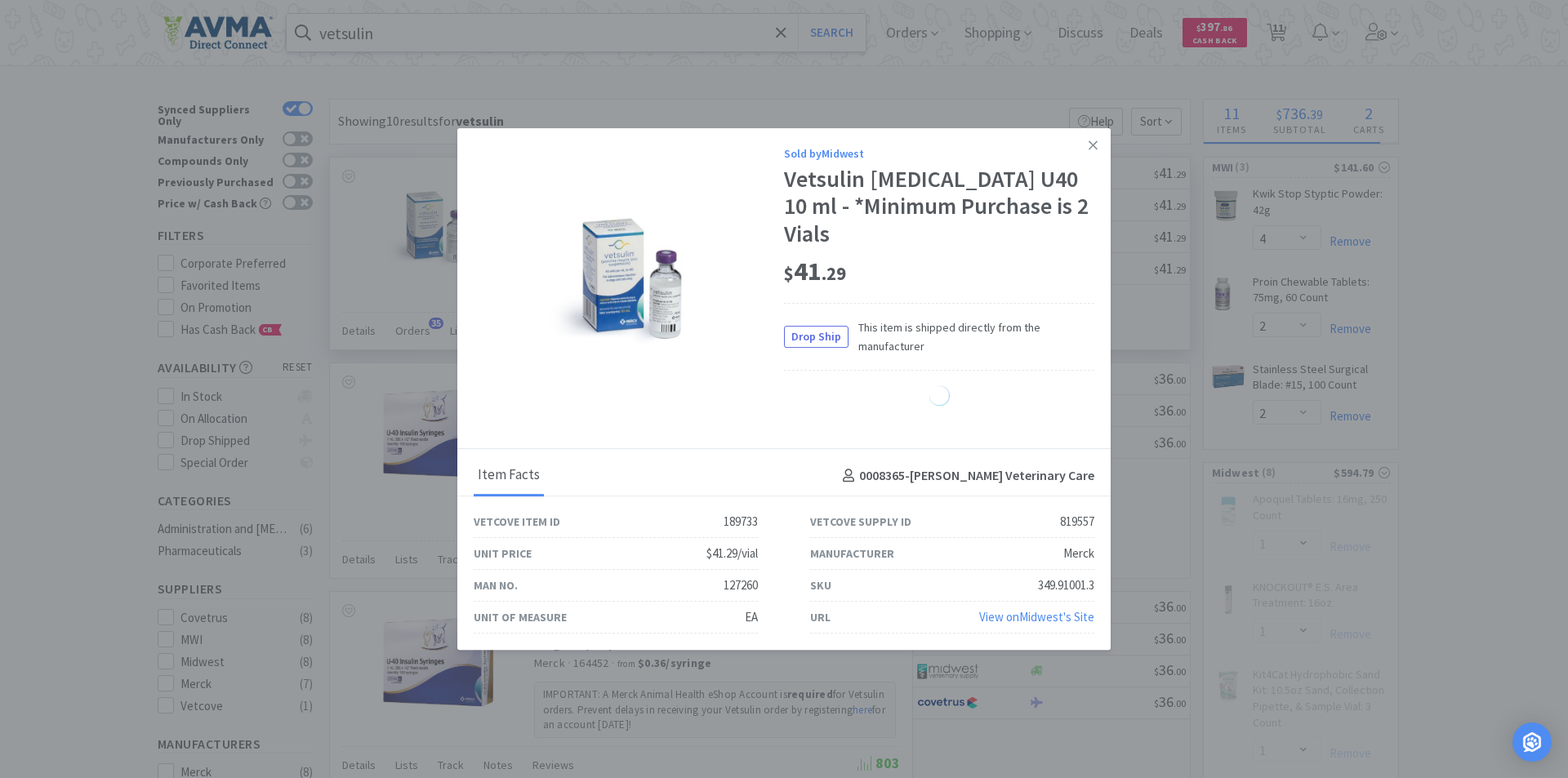
select select "4"
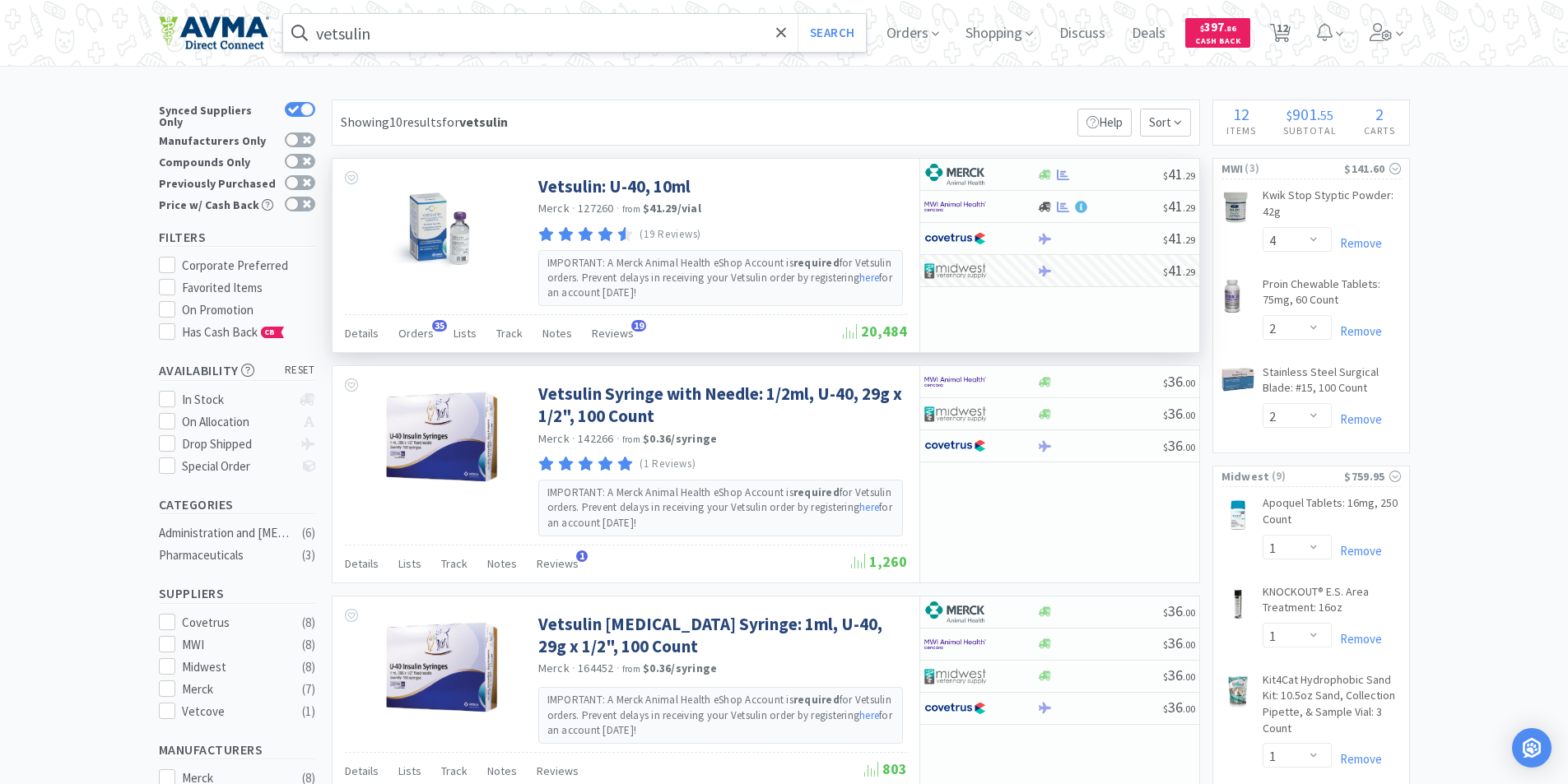
click at [439, 39] on input "vetsulin" at bounding box center [574, 33] width 583 height 38
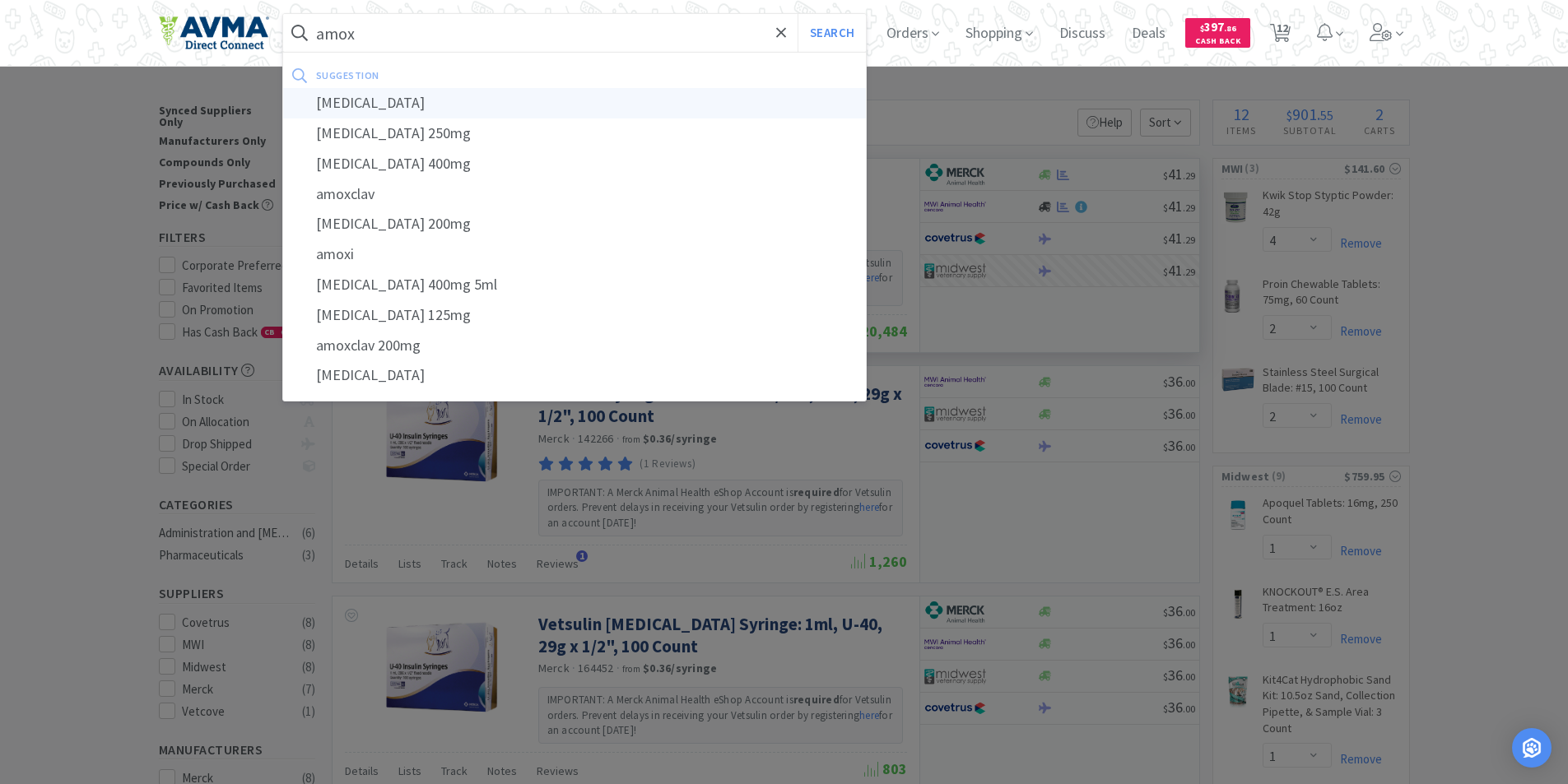
type input "amox"
click at [797, 14] on button "Search" at bounding box center [831, 33] width 68 height 38
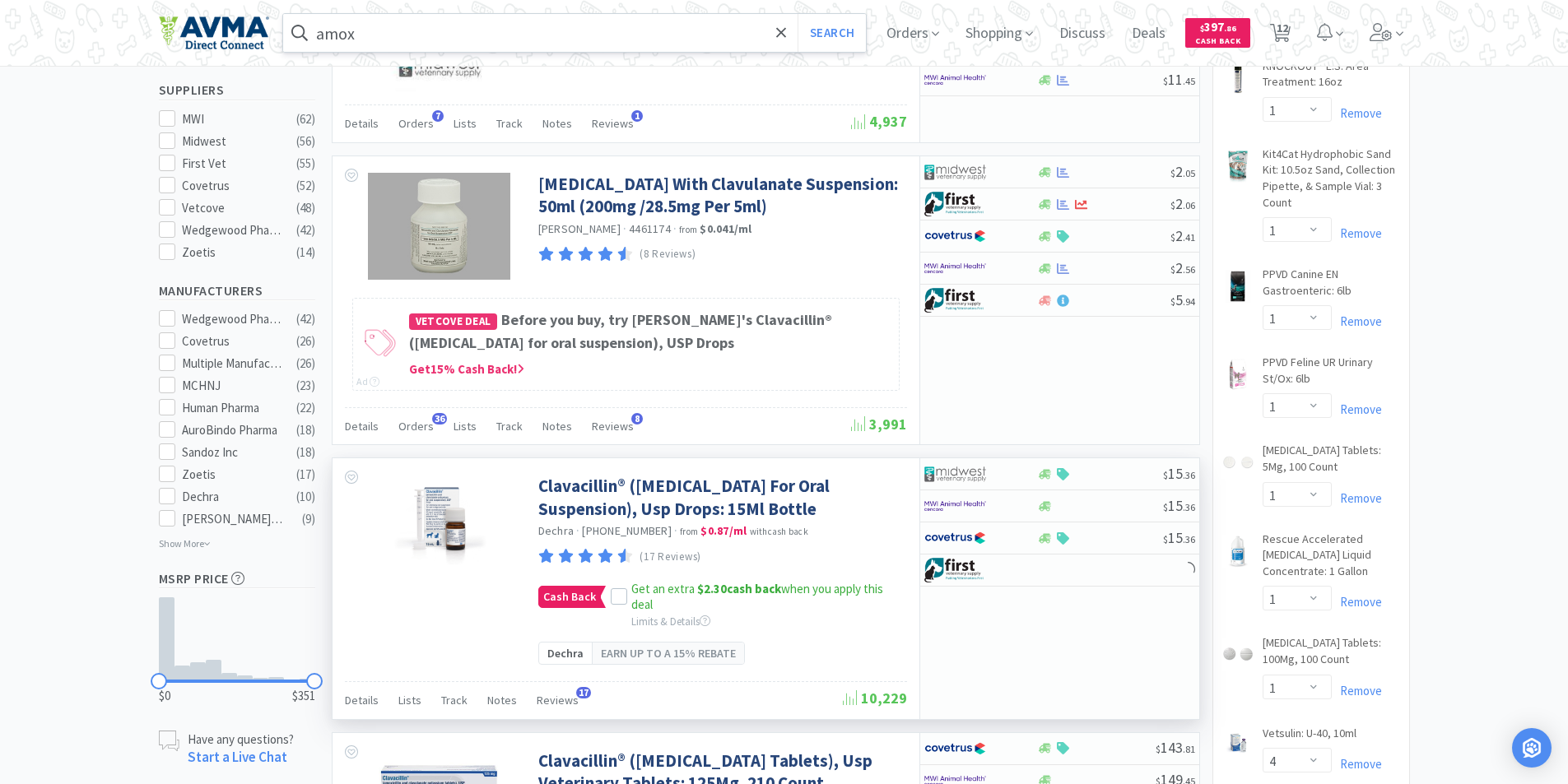
scroll to position [246, 0]
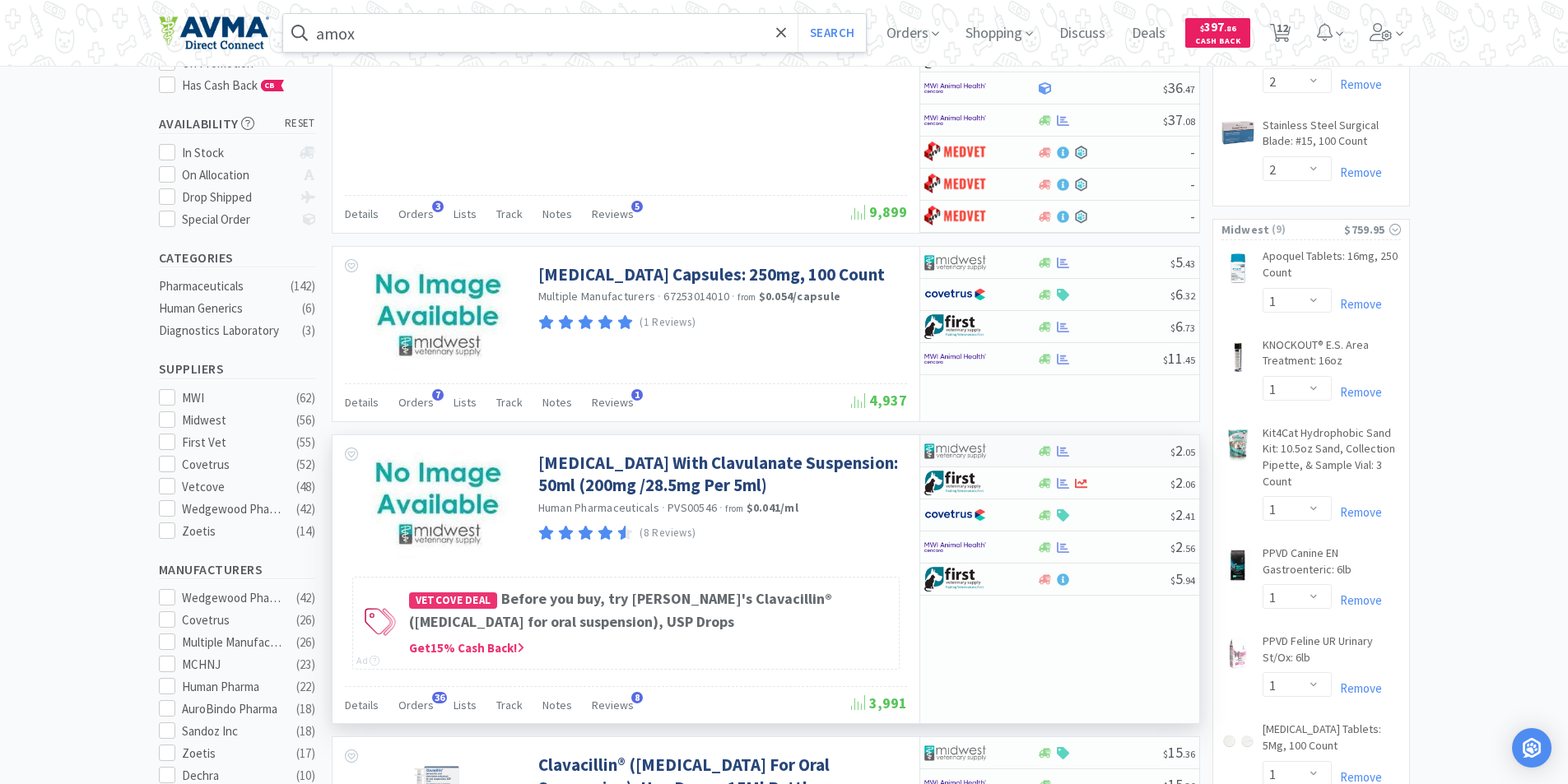
click at [956, 447] on img at bounding box center [955, 451] width 62 height 25
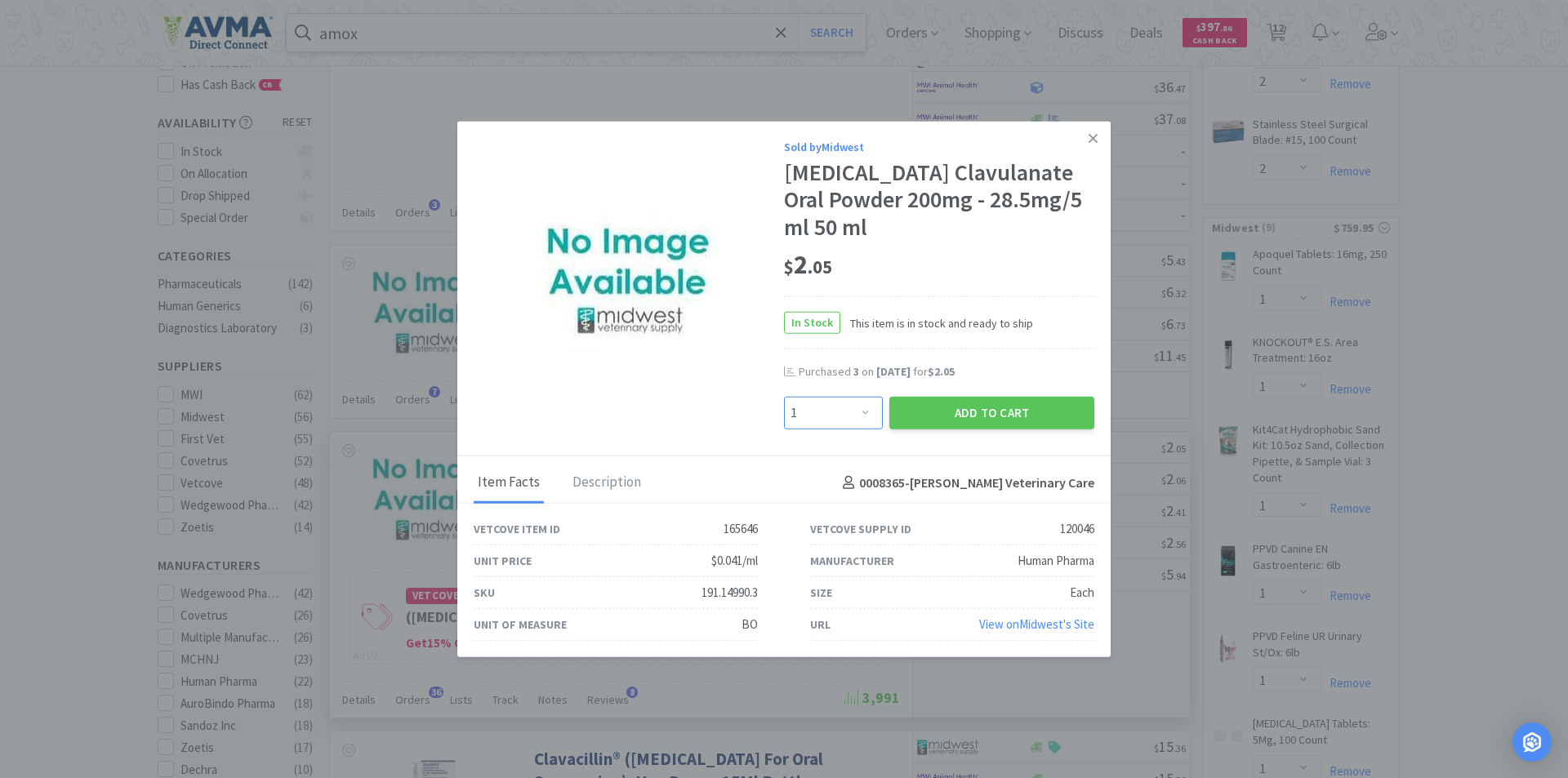
click at [872, 413] on select "Enter Quantity 1 2 3 4 5 6 7 8 9 10 11 12 13 14 15 16 17 18 19 20 Enter Quantity" at bounding box center [832, 413] width 99 height 33
select select "4"
click at [784, 397] on select "Enter Quantity 1 2 3 4 5 6 7 8 9 10 11 12 13 14 15 16 17 18 19 20 Enter Quantity" at bounding box center [832, 413] width 99 height 33
click at [942, 412] on button "Add to Cart" at bounding box center [991, 413] width 205 height 33
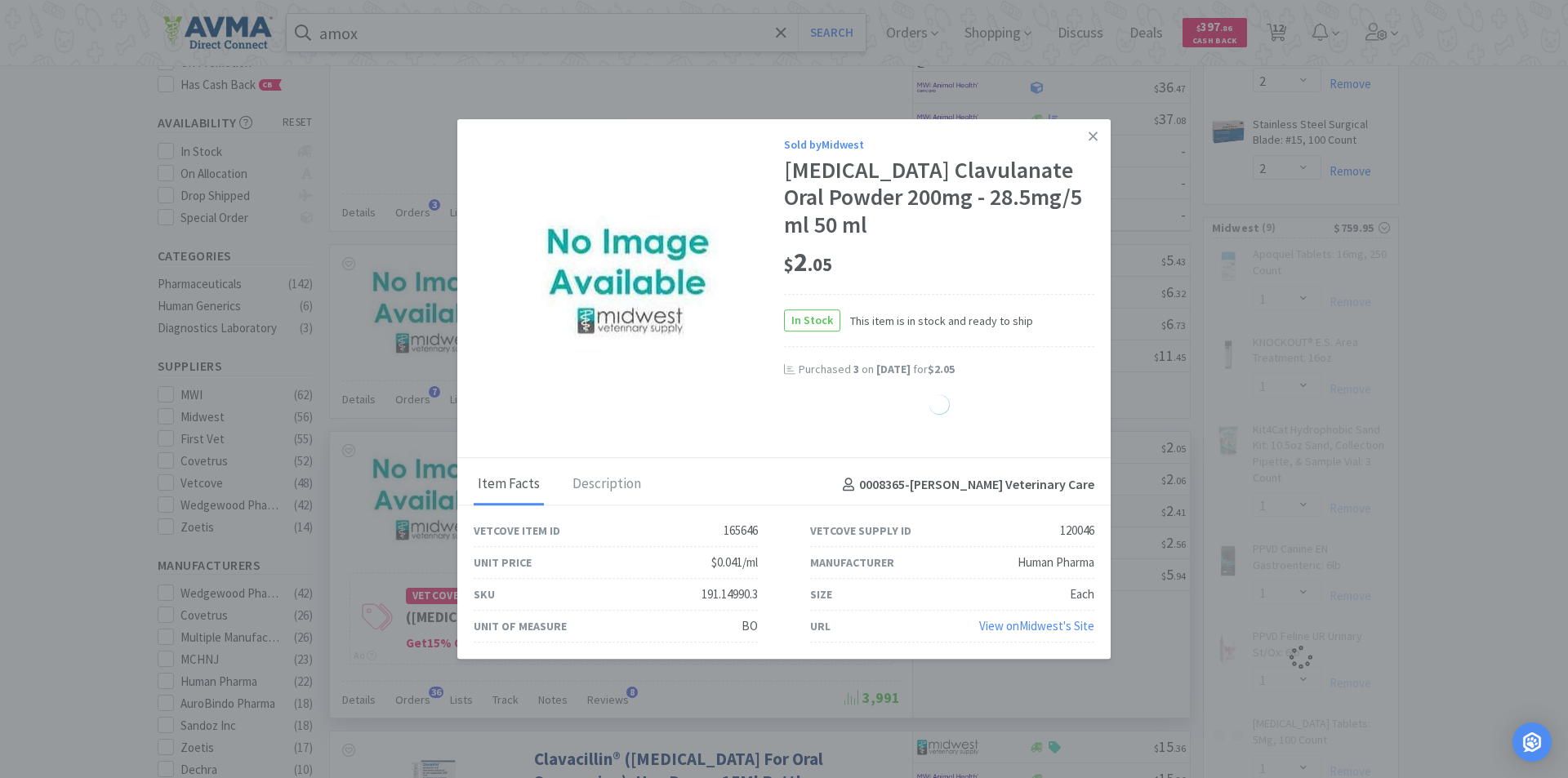
select select "4"
select select "1"
select select "4"
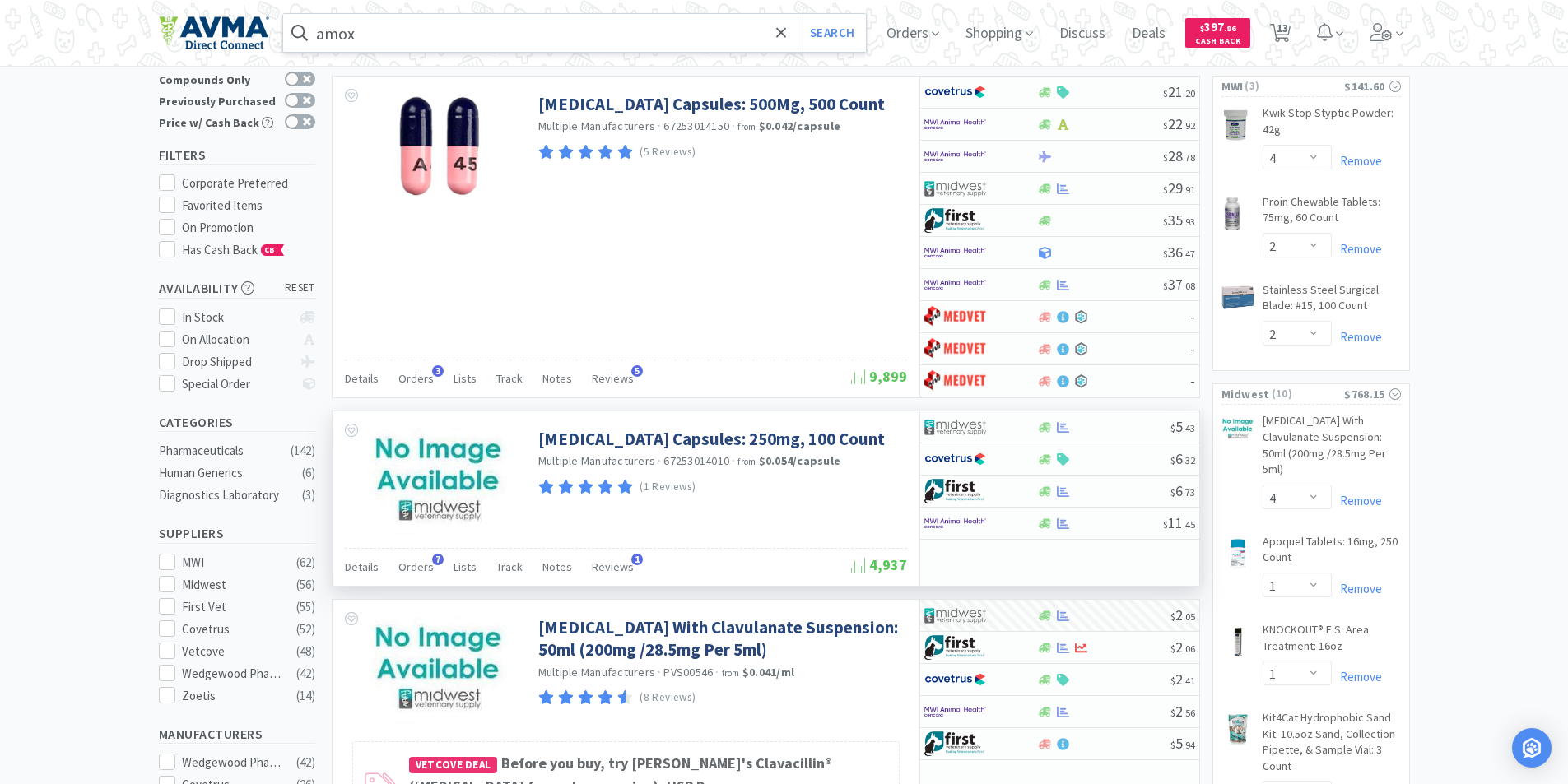
scroll to position [0, 0]
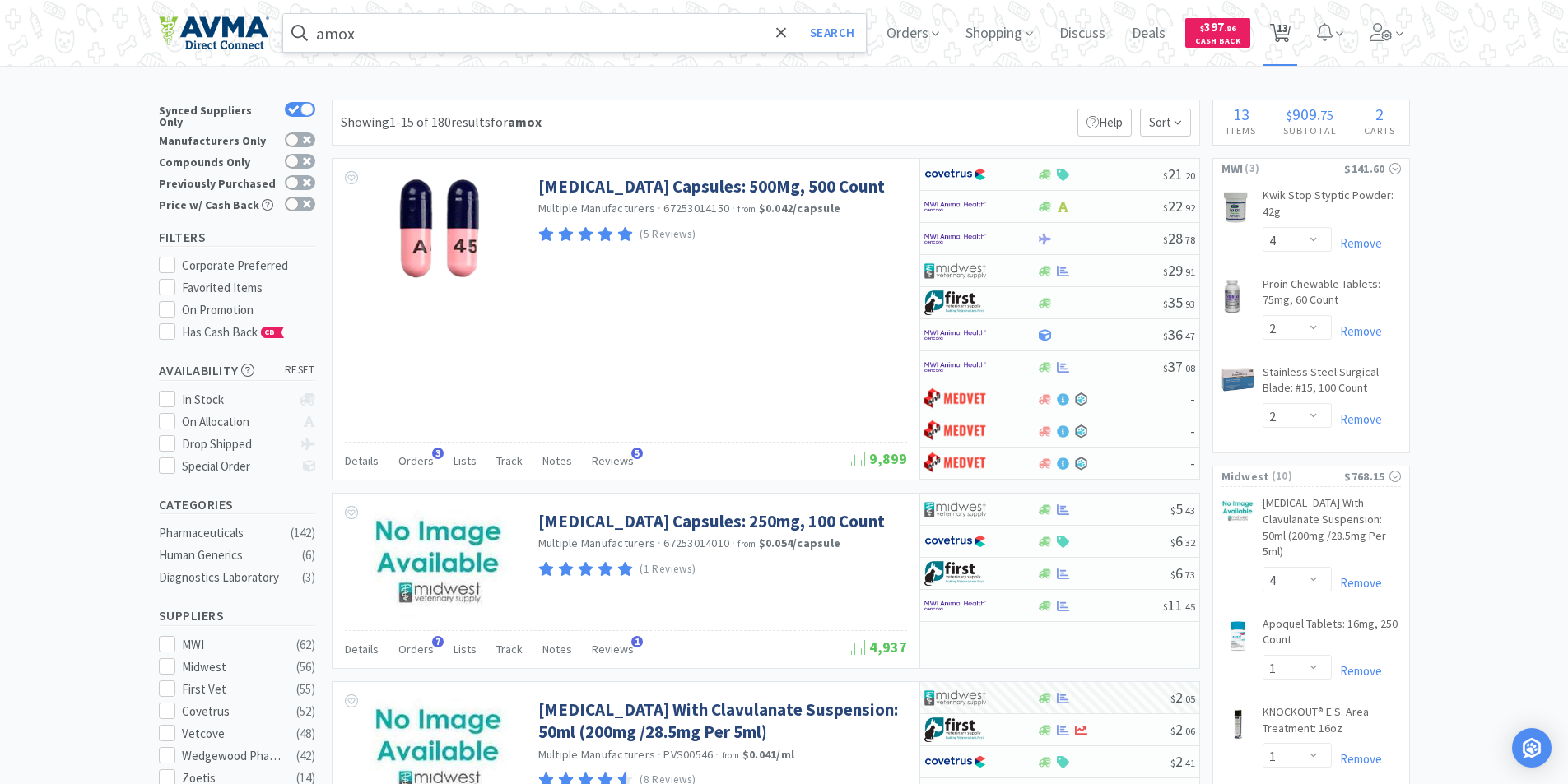
click at [1287, 28] on span "13" at bounding box center [1282, 27] width 11 height 65
select select "4"
select select "2"
select select "4"
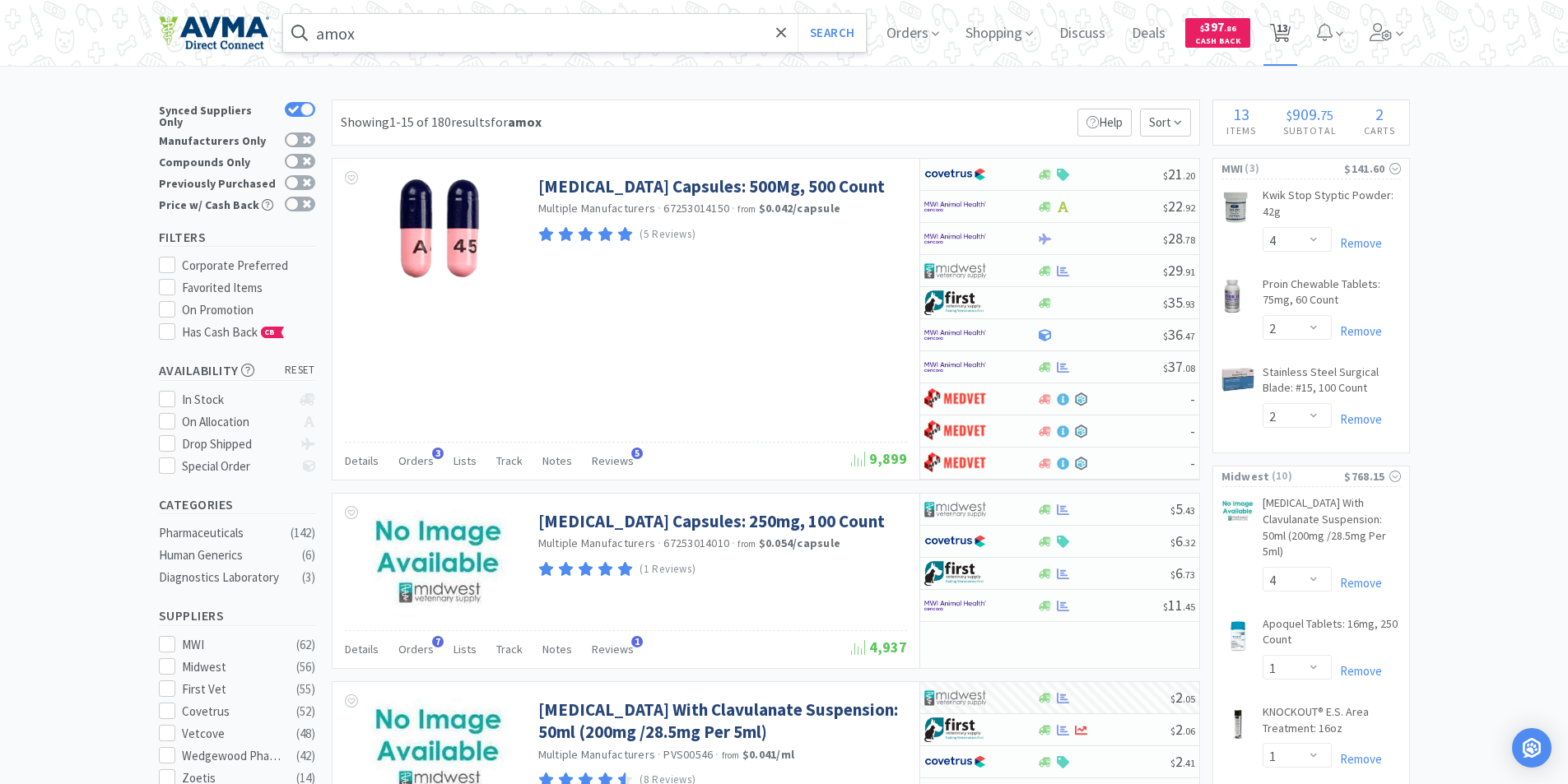
select select "1"
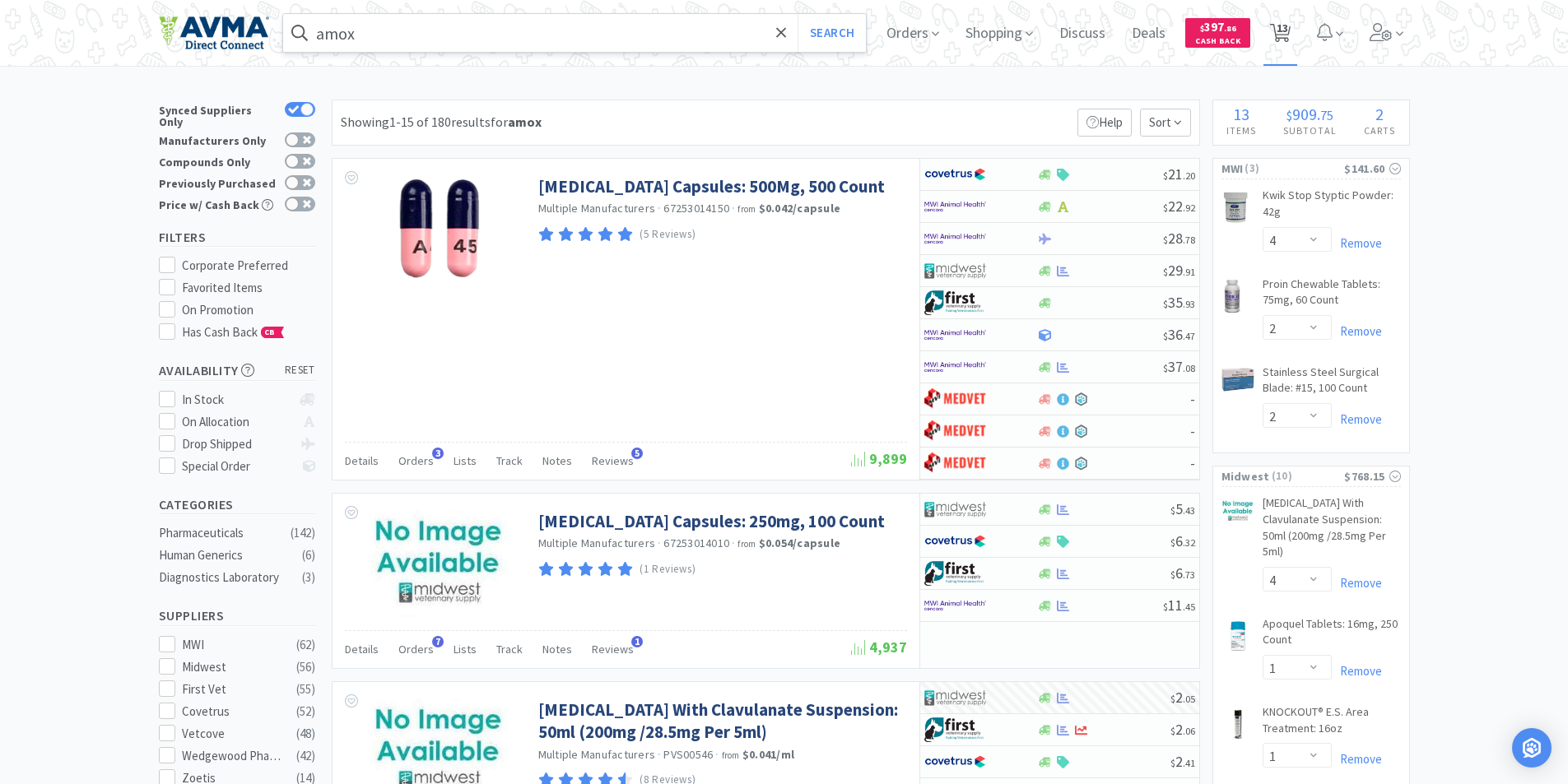
select select "1"
select select "4"
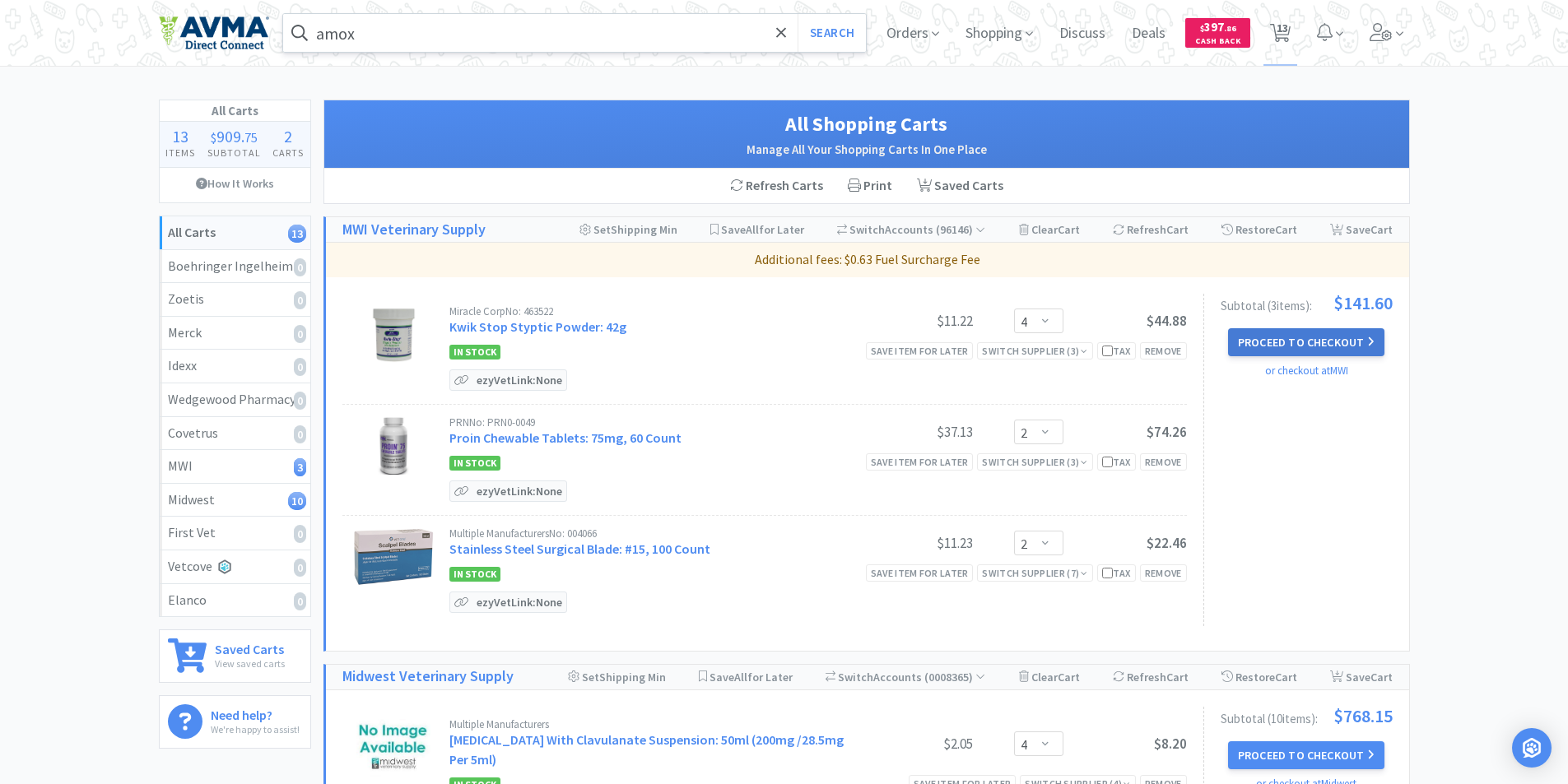
click at [1307, 334] on button "Proceed to Checkout" at bounding box center [1305, 342] width 156 height 28
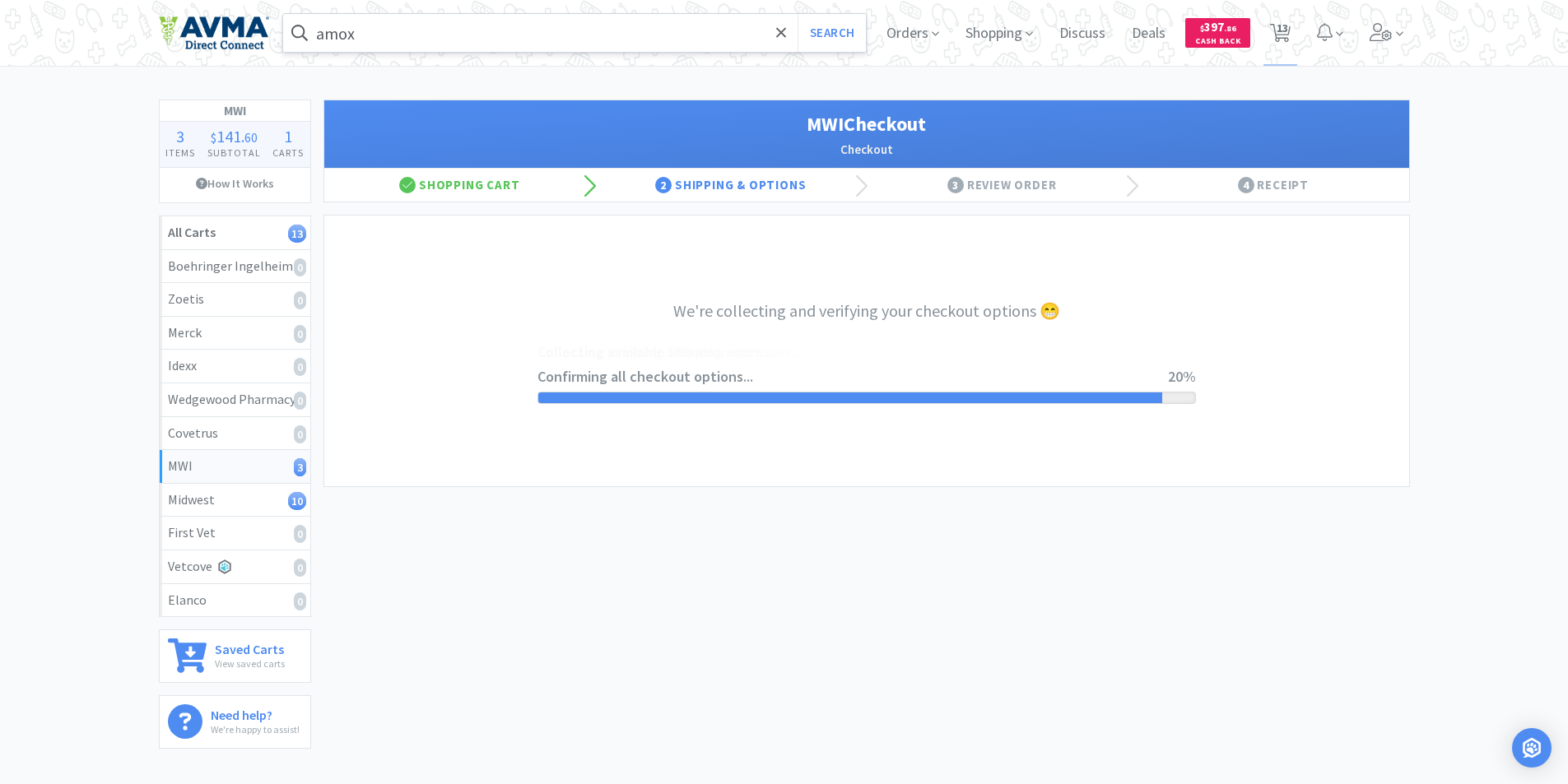
select select "STD_"
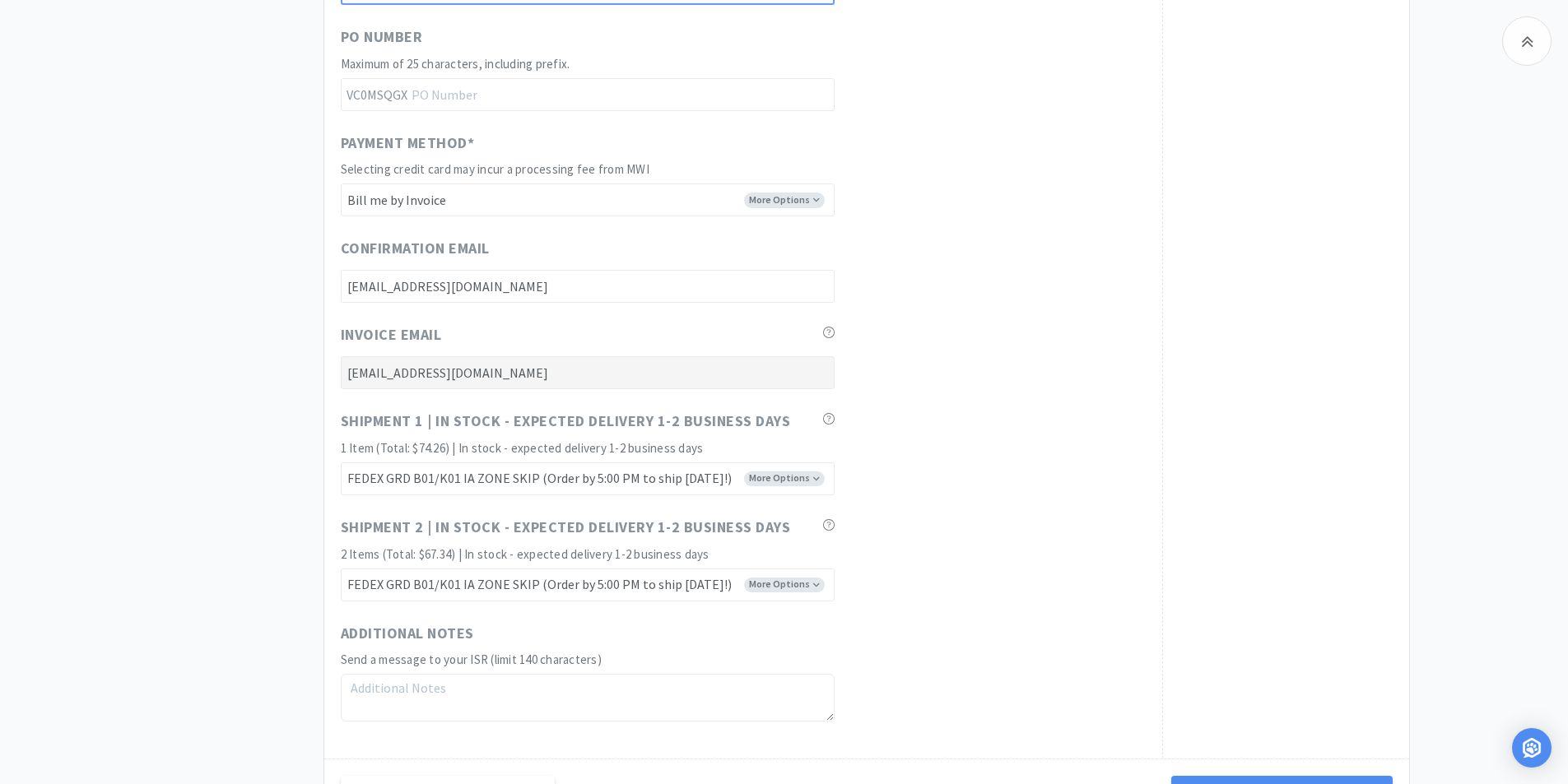
scroll to position [1033, 0]
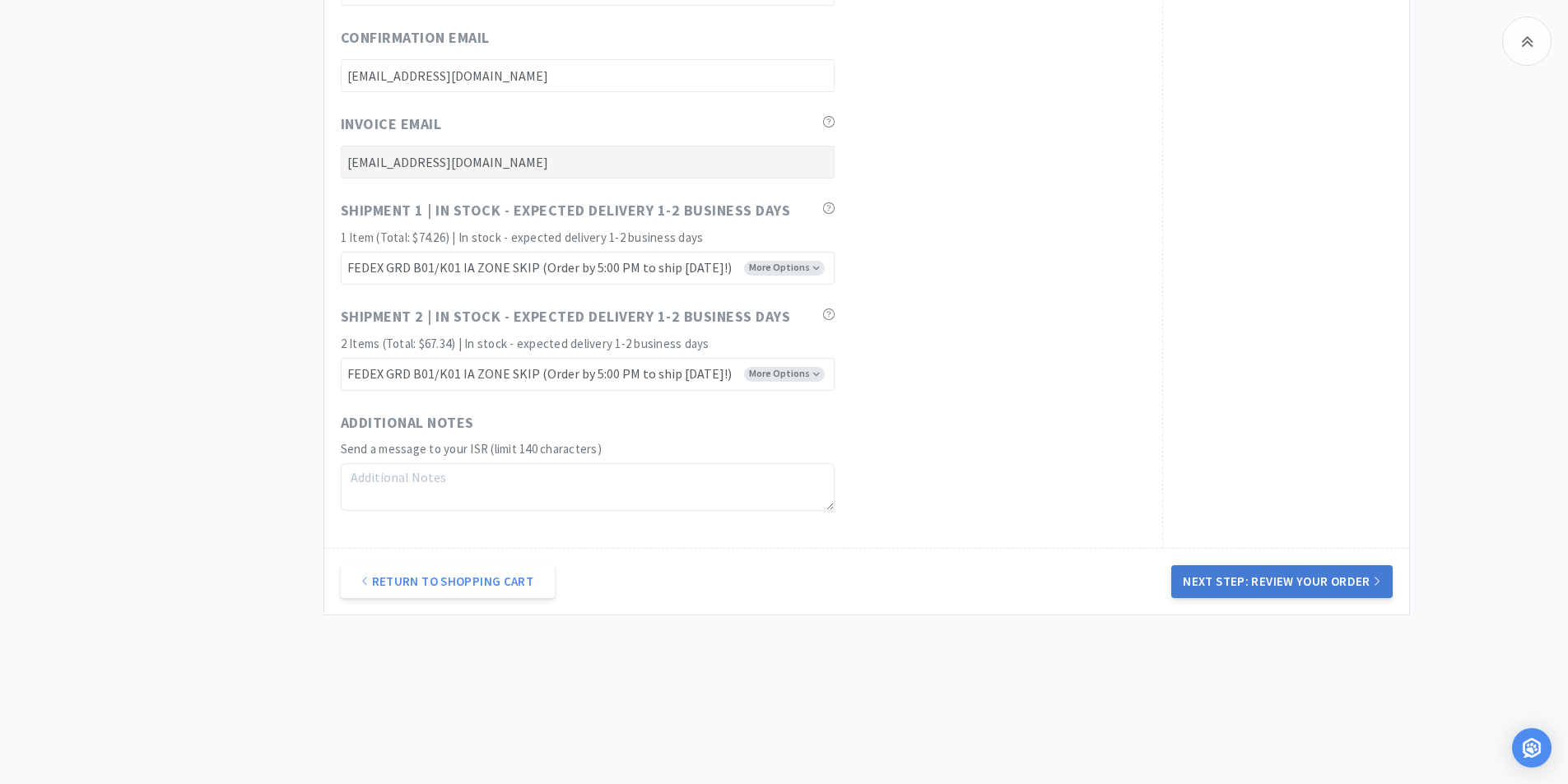
click at [1286, 581] on button "Next Step: Review Your Order" at bounding box center [1281, 581] width 221 height 33
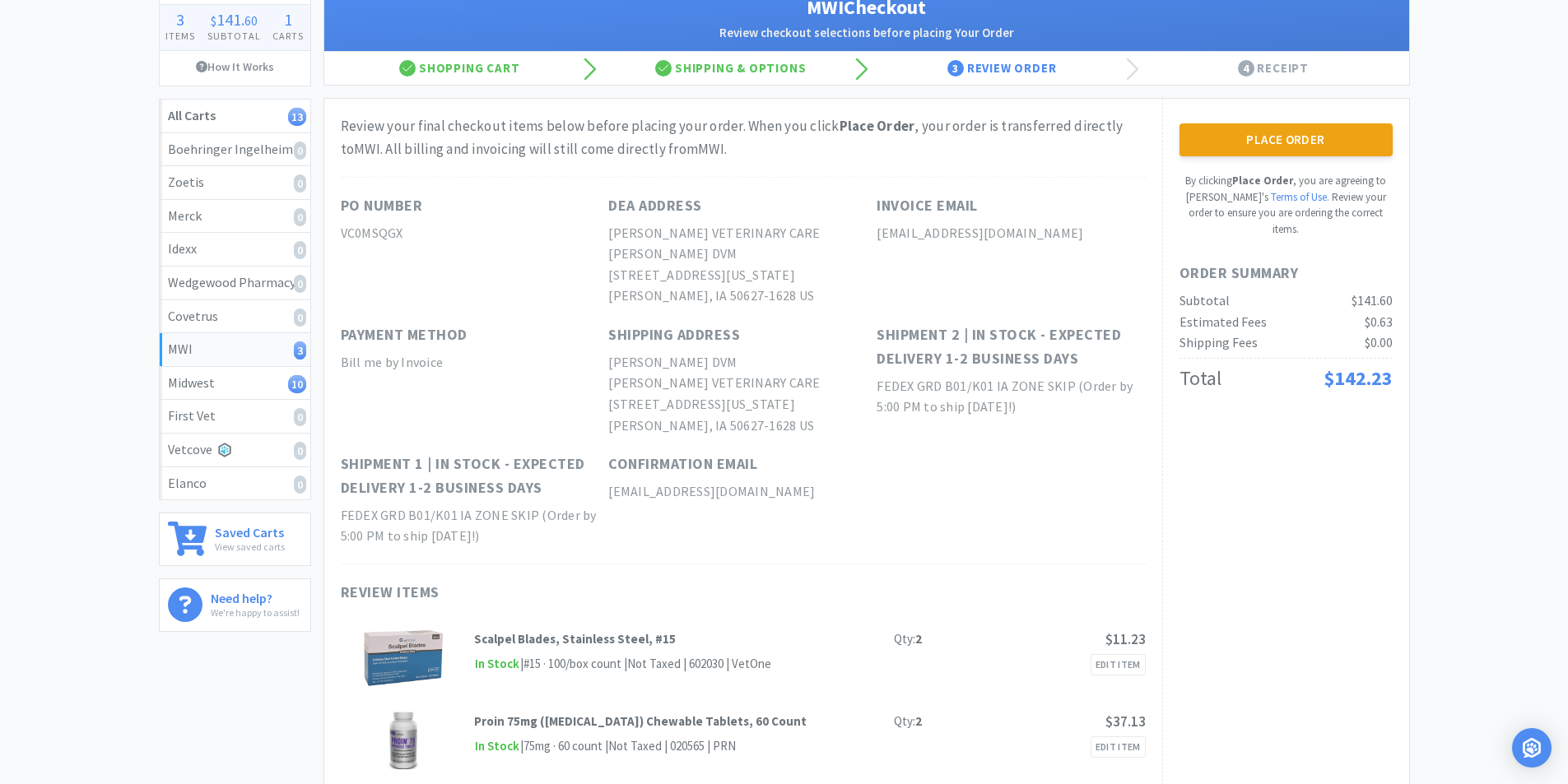
scroll to position [0, 0]
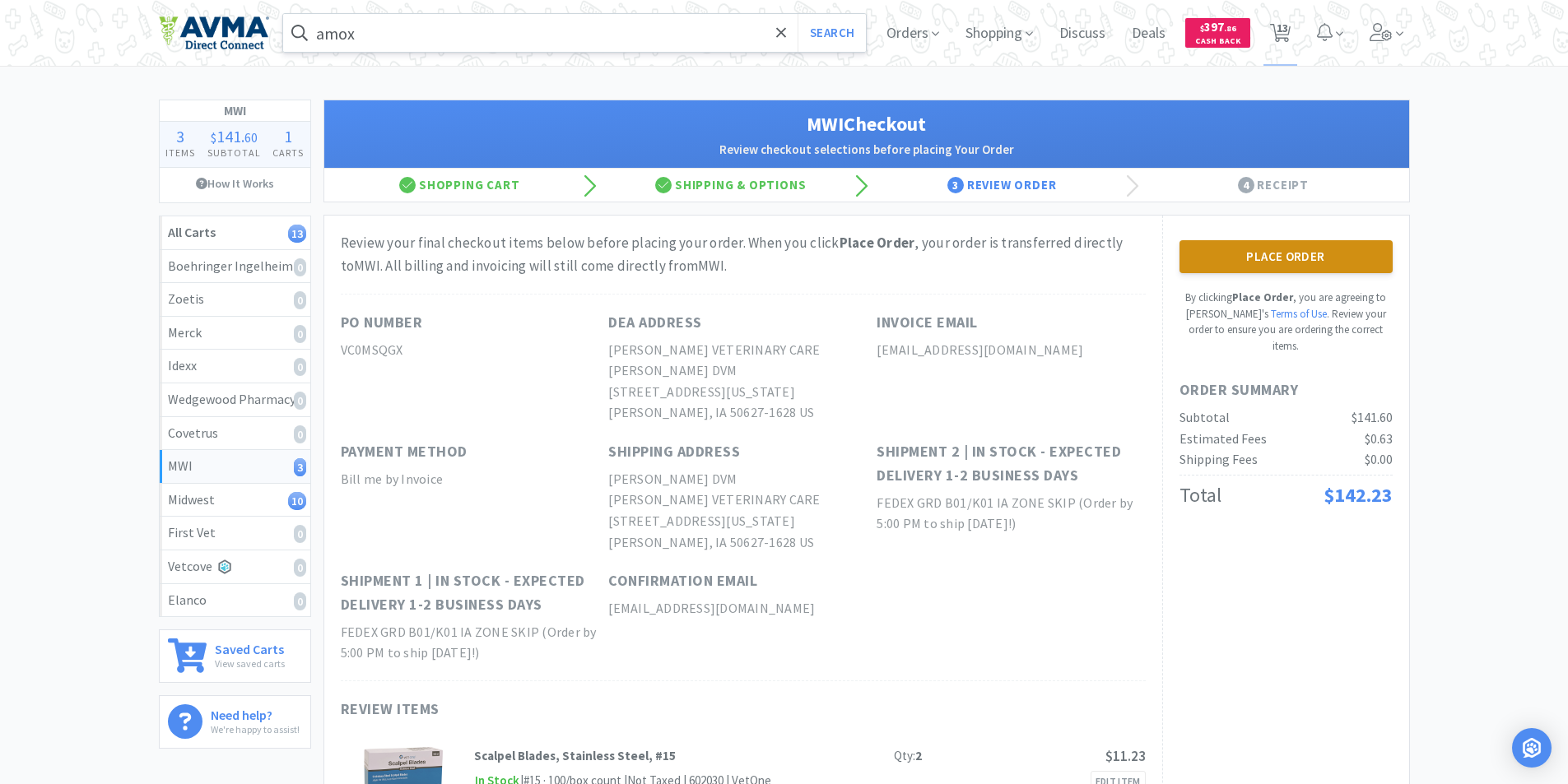
click at [1282, 263] on button "Place Order" at bounding box center [1285, 256] width 213 height 33
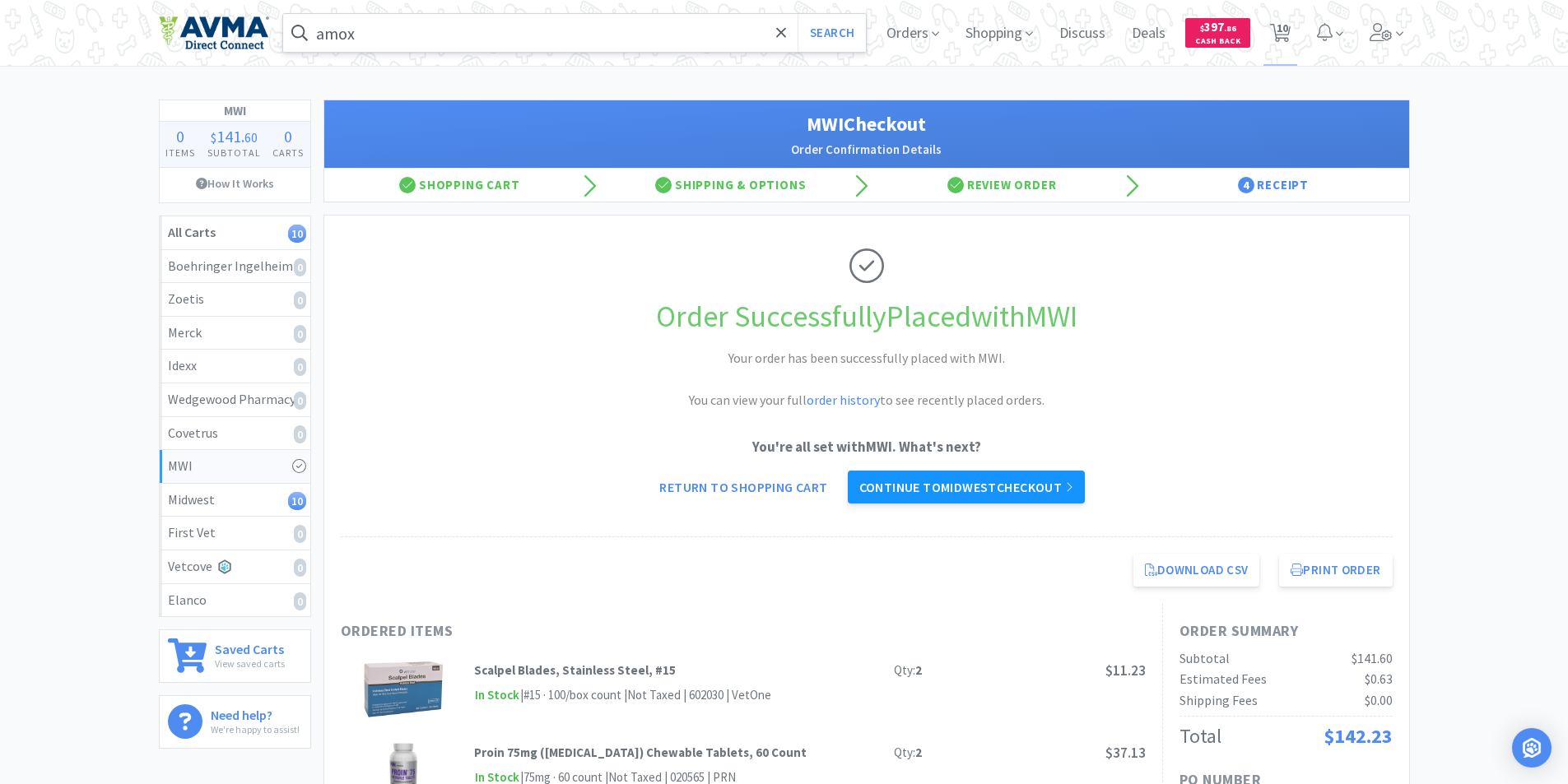
click at [946, 485] on link "Continue to Midwest checkout" at bounding box center [966, 487] width 237 height 33
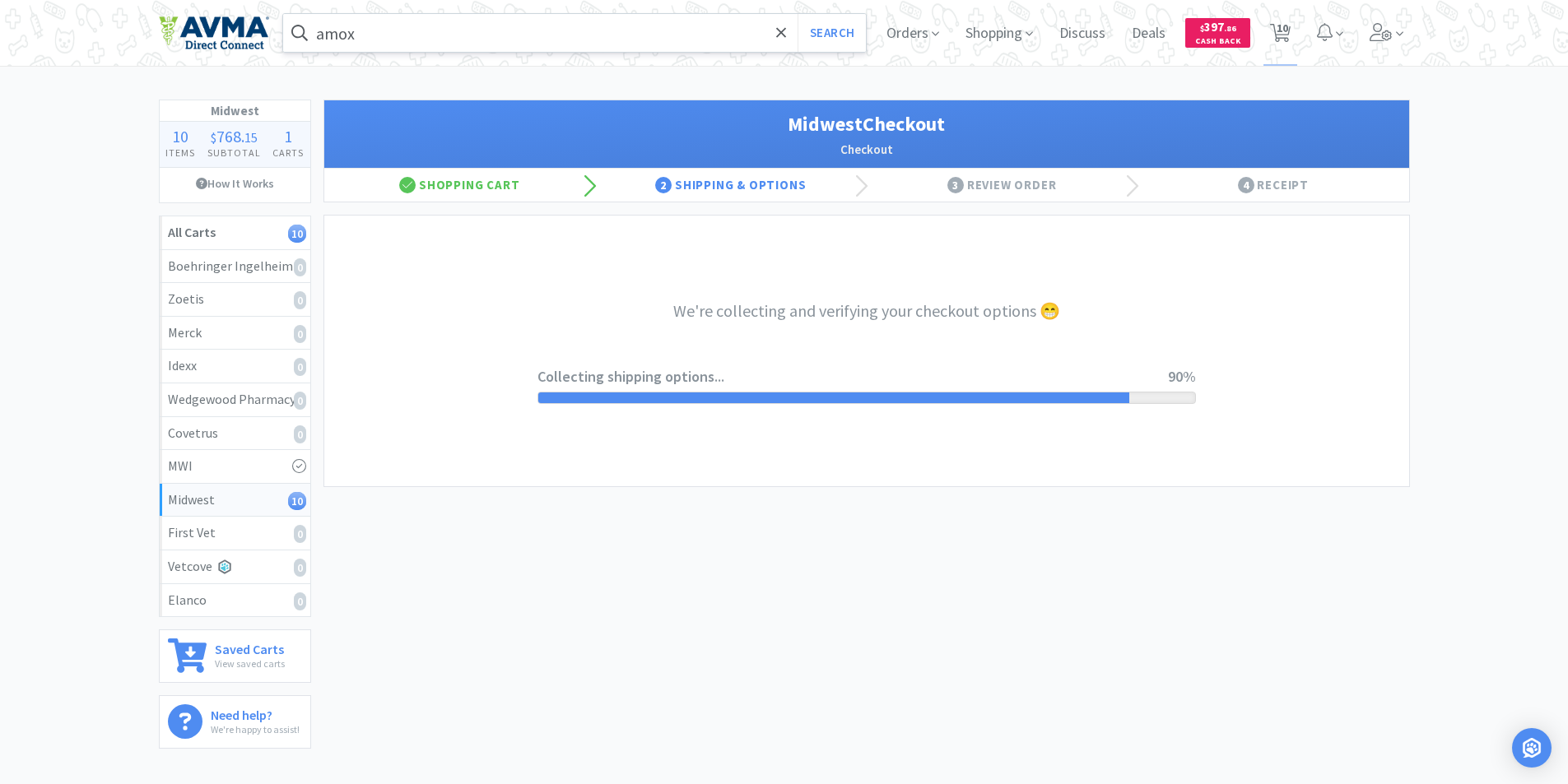
select select "0"
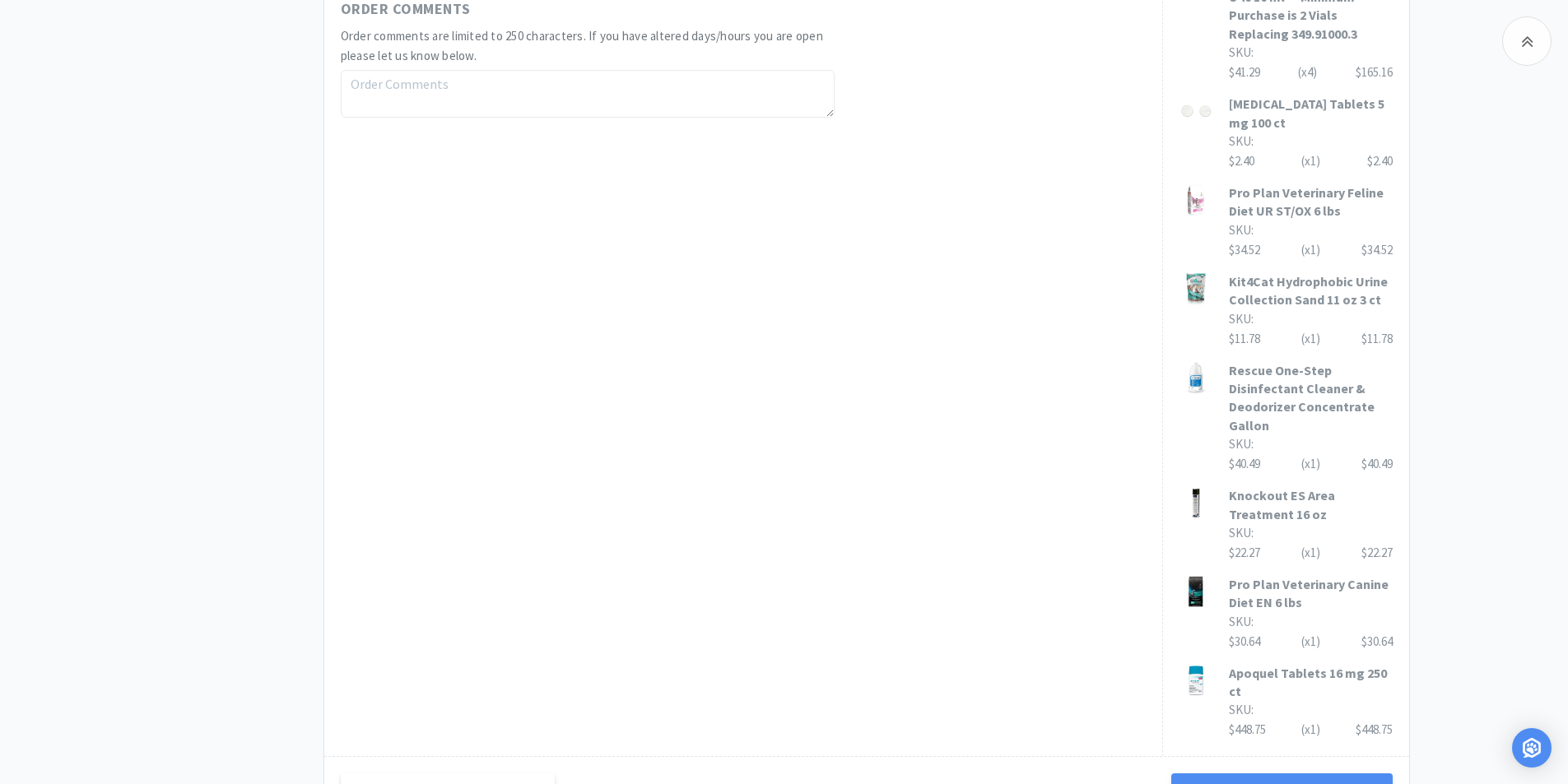
scroll to position [1151, 0]
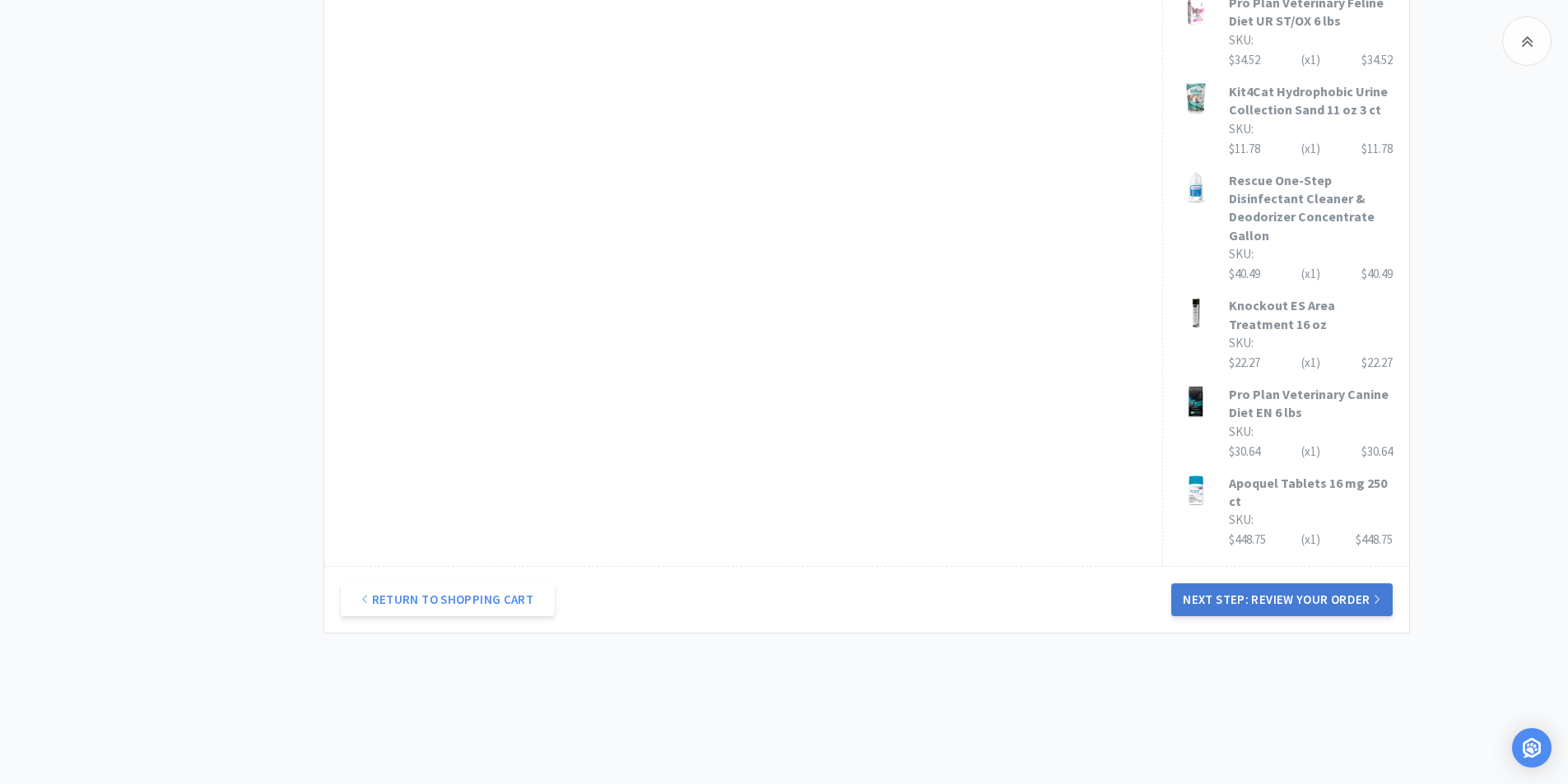
click at [1282, 583] on button "Next Step: Review Your Order" at bounding box center [1281, 599] width 221 height 33
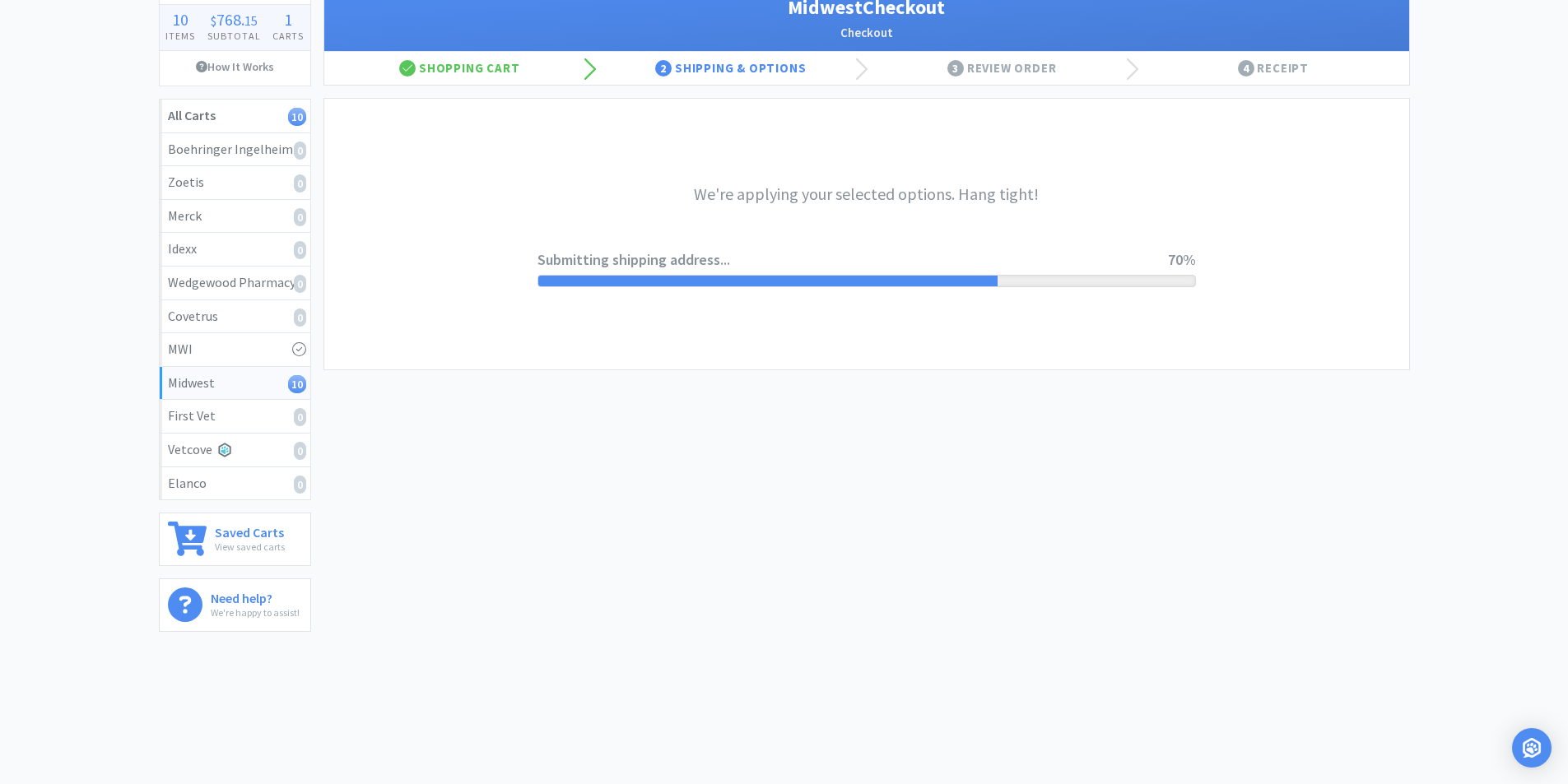
scroll to position [0, 0]
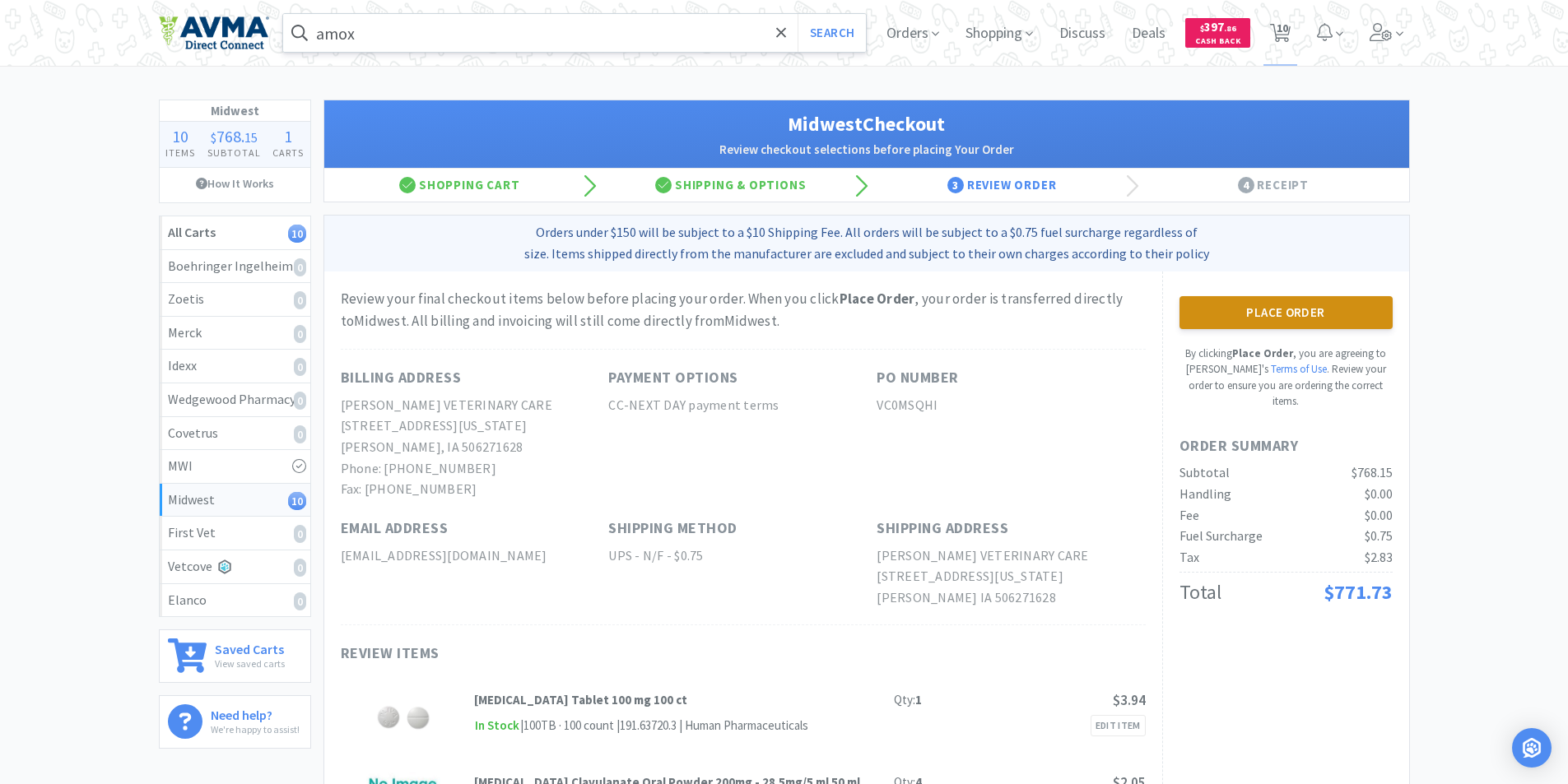
click at [1255, 308] on button "Place Order" at bounding box center [1285, 313] width 213 height 33
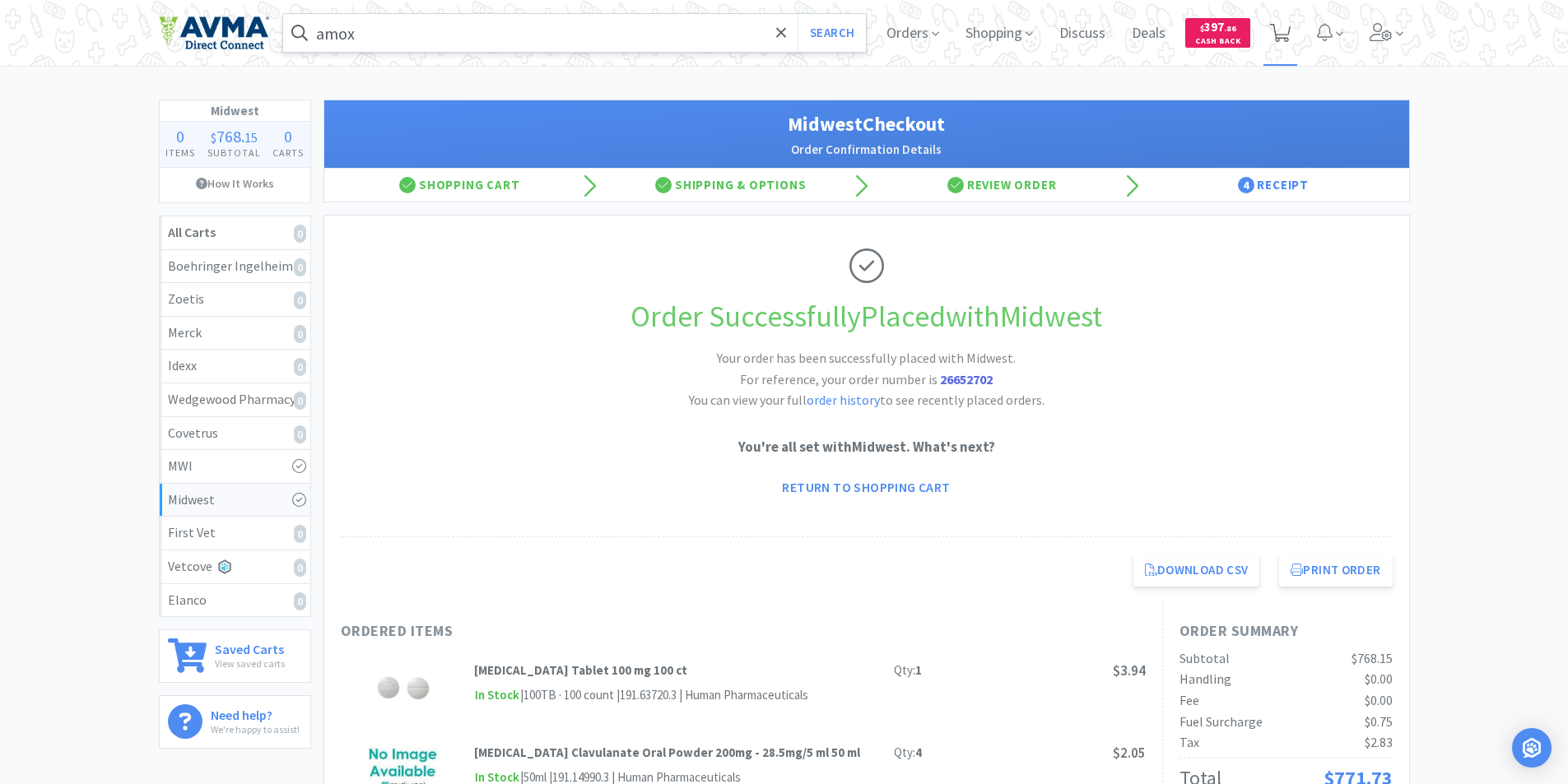
click at [1276, 34] on icon at bounding box center [1280, 32] width 21 height 18
